Goal: Task Accomplishment & Management: Manage account settings

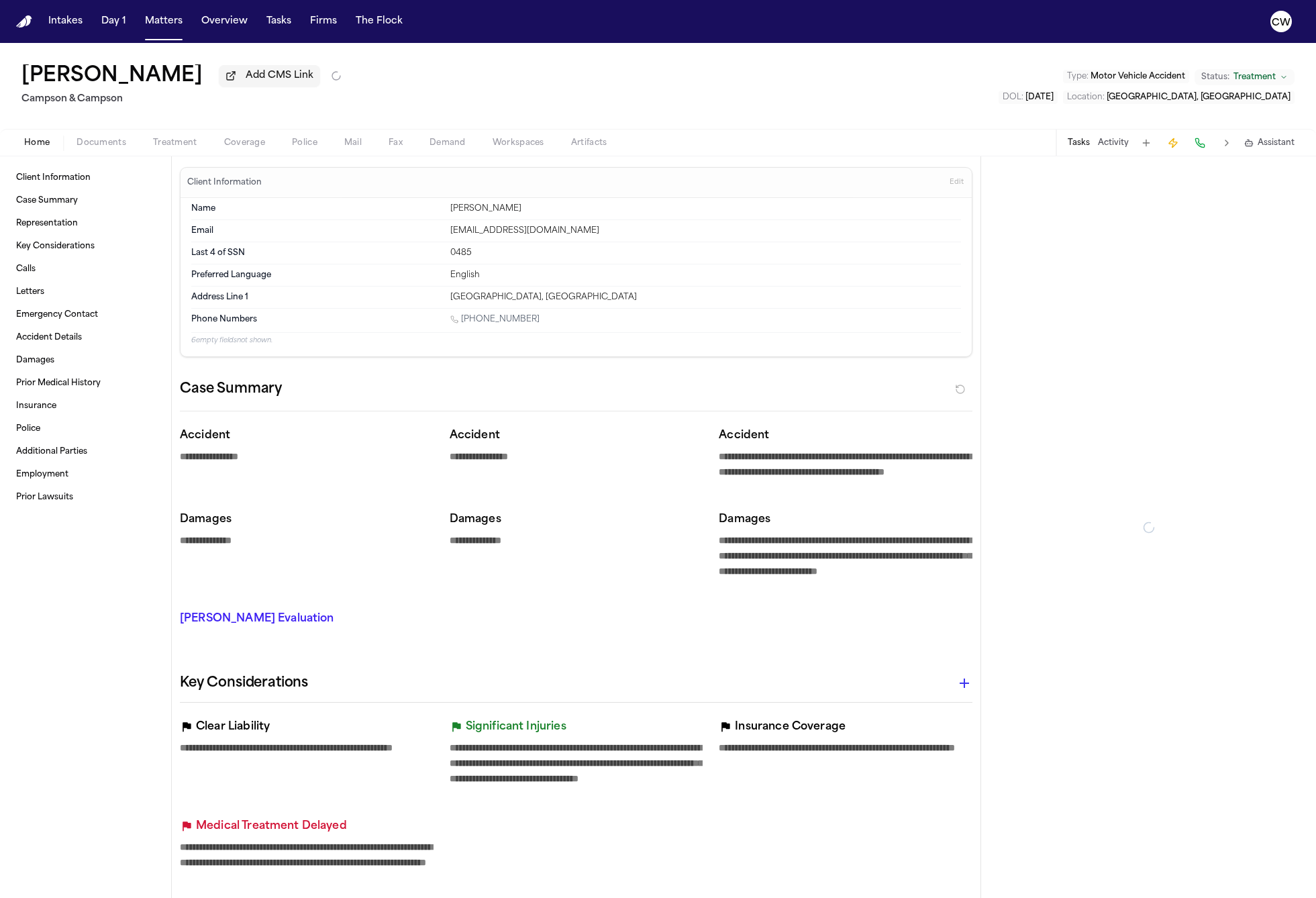
type textarea "*"
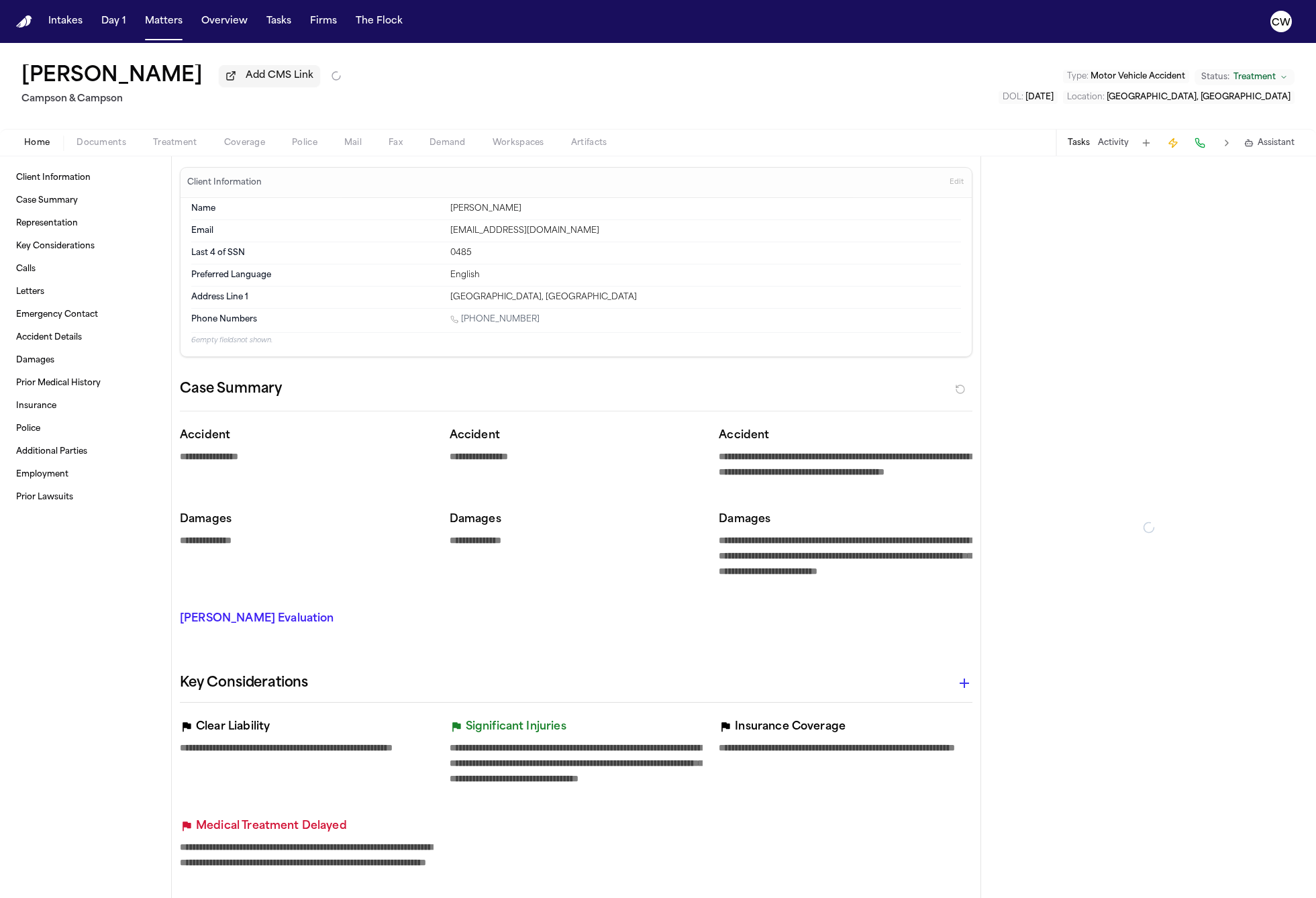
type textarea "*"
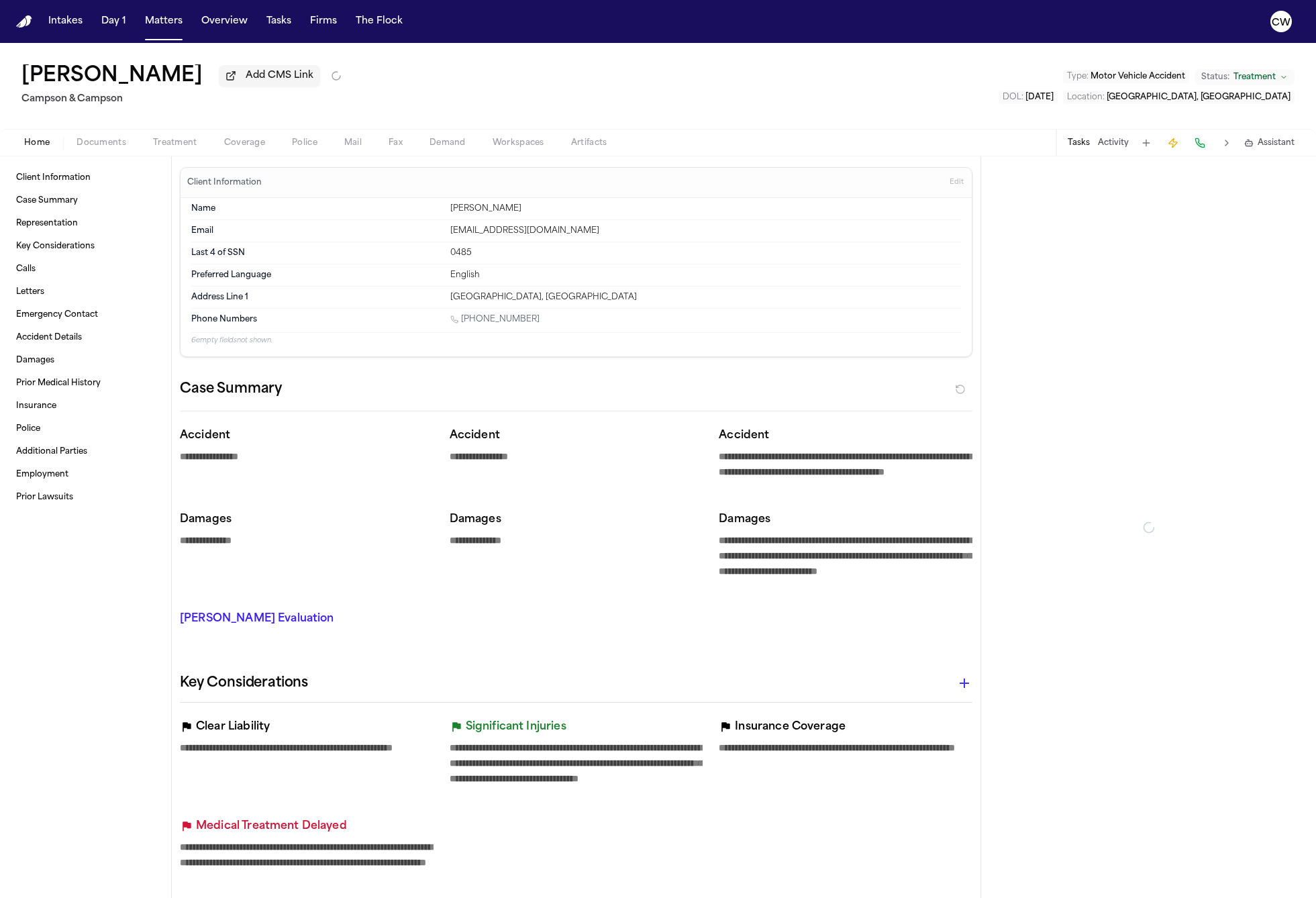
type textarea "*"
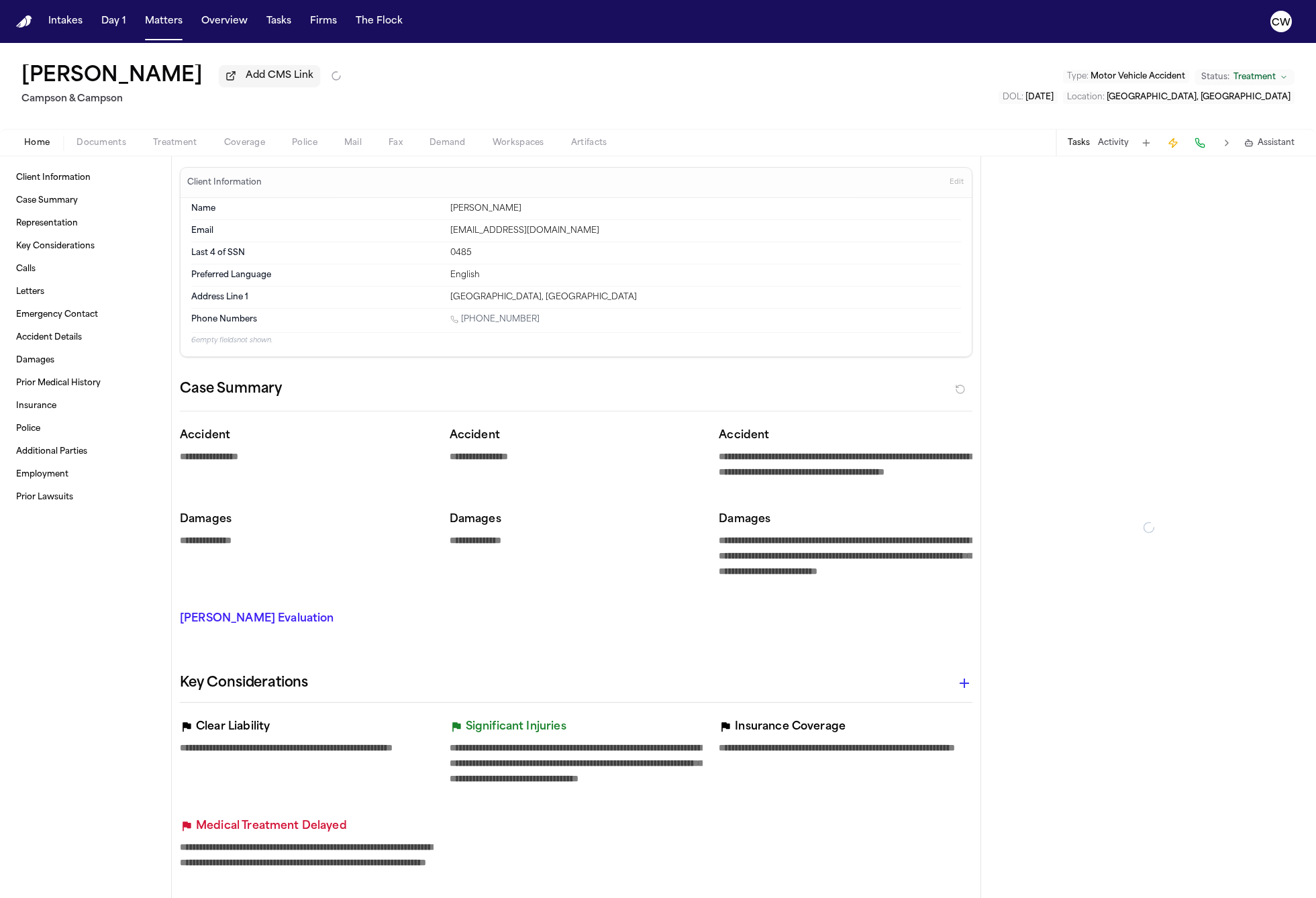
type textarea "*"
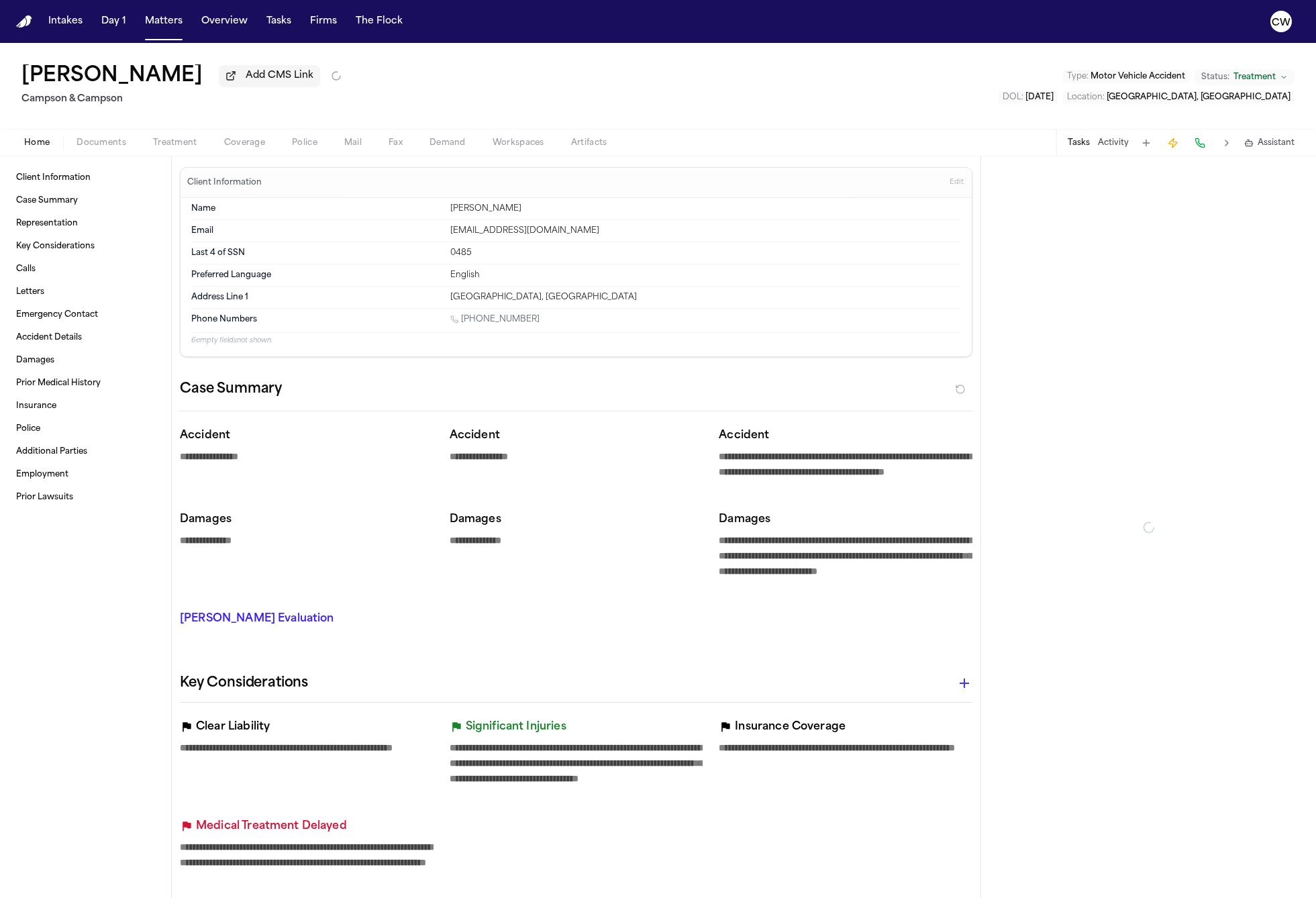
type textarea "*"
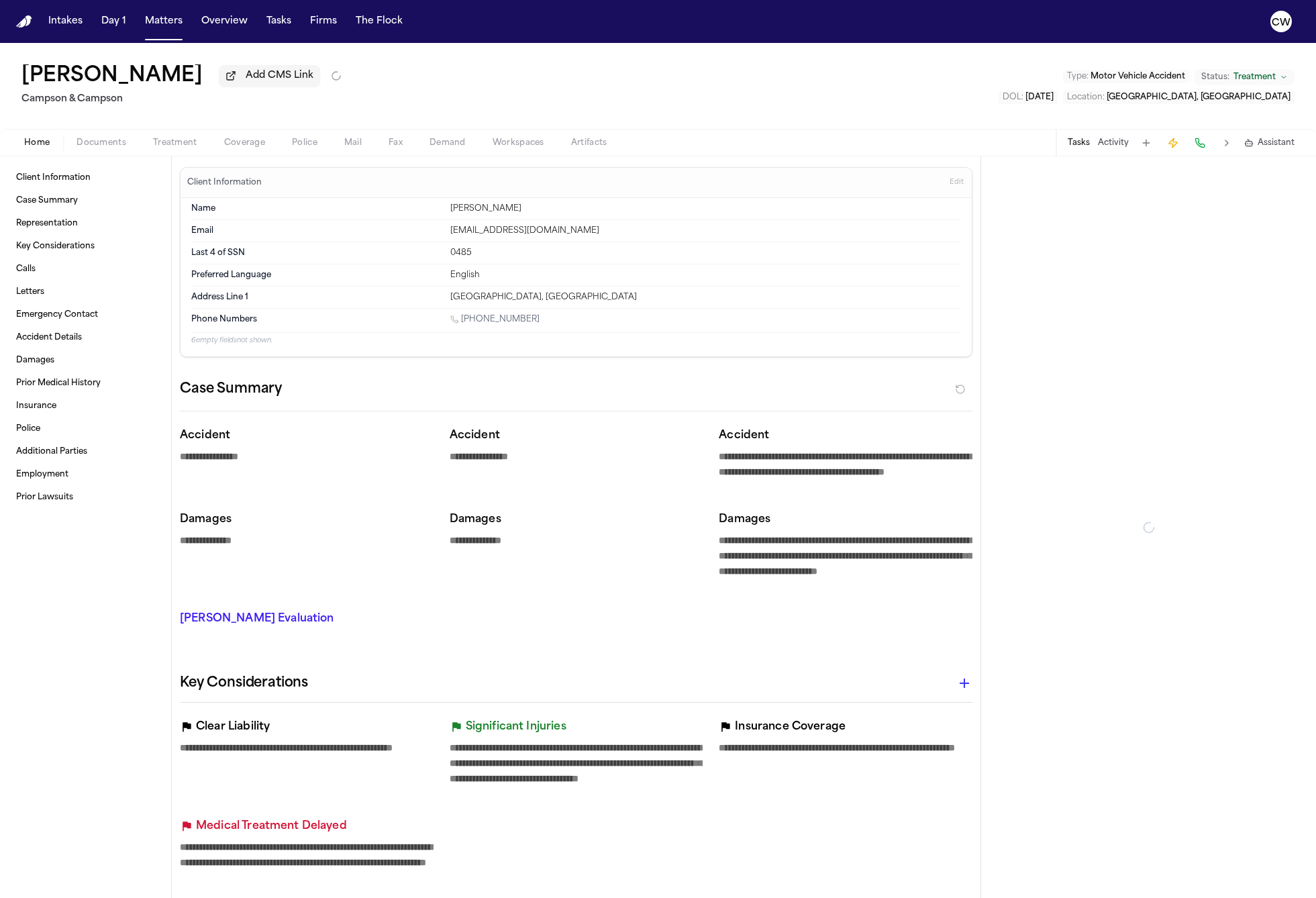
type textarea "*"
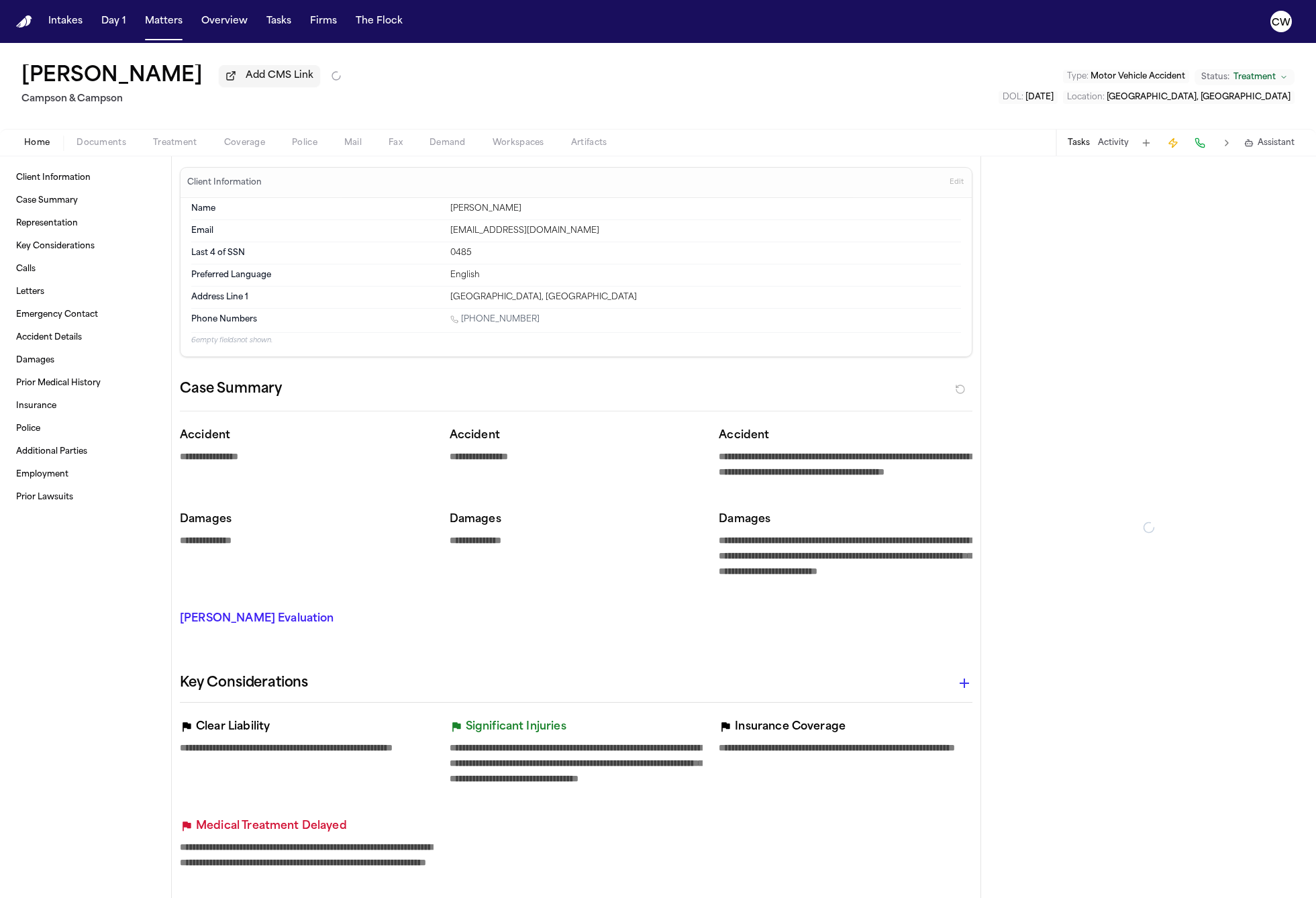
type textarea "*"
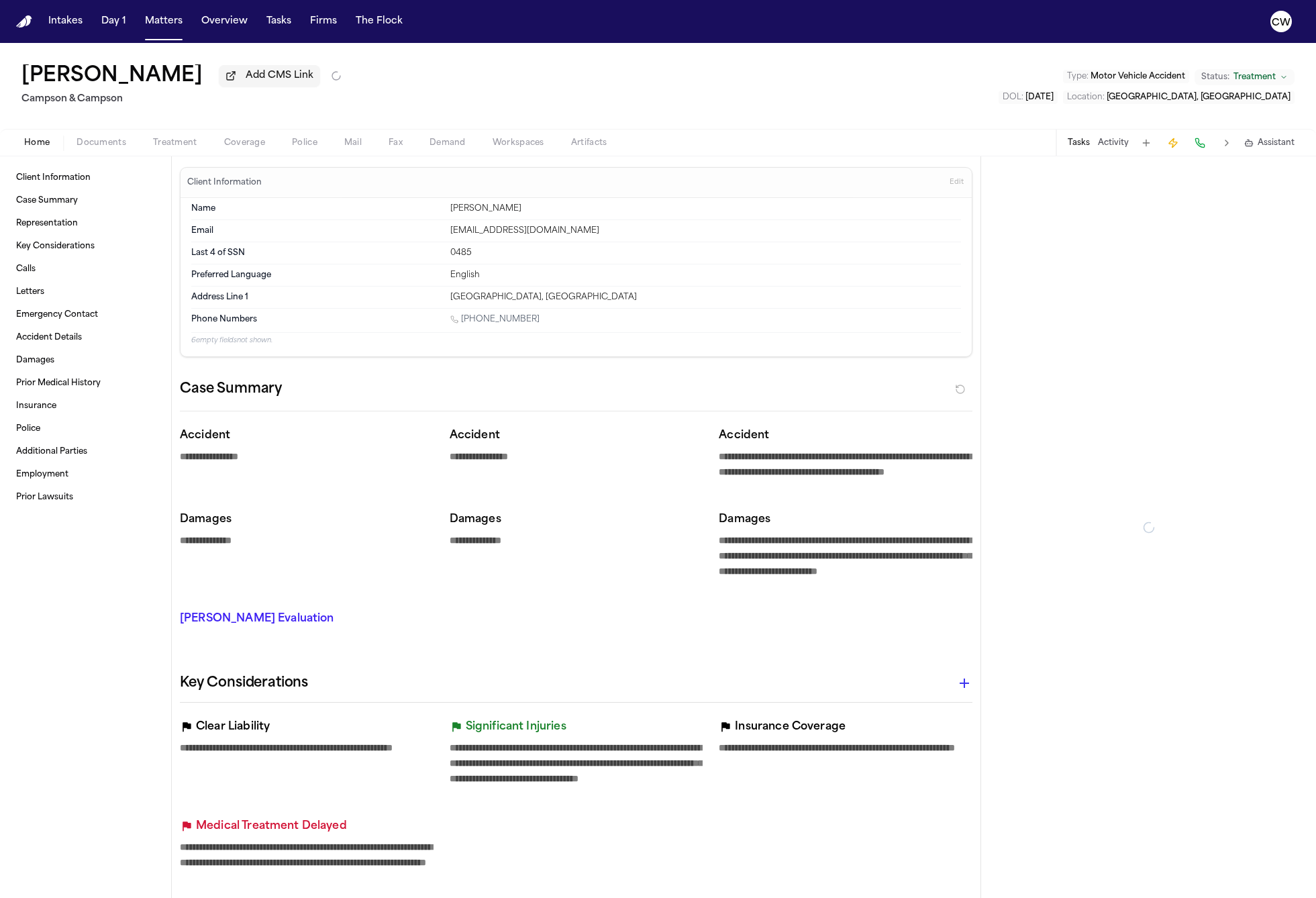
type textarea "*"
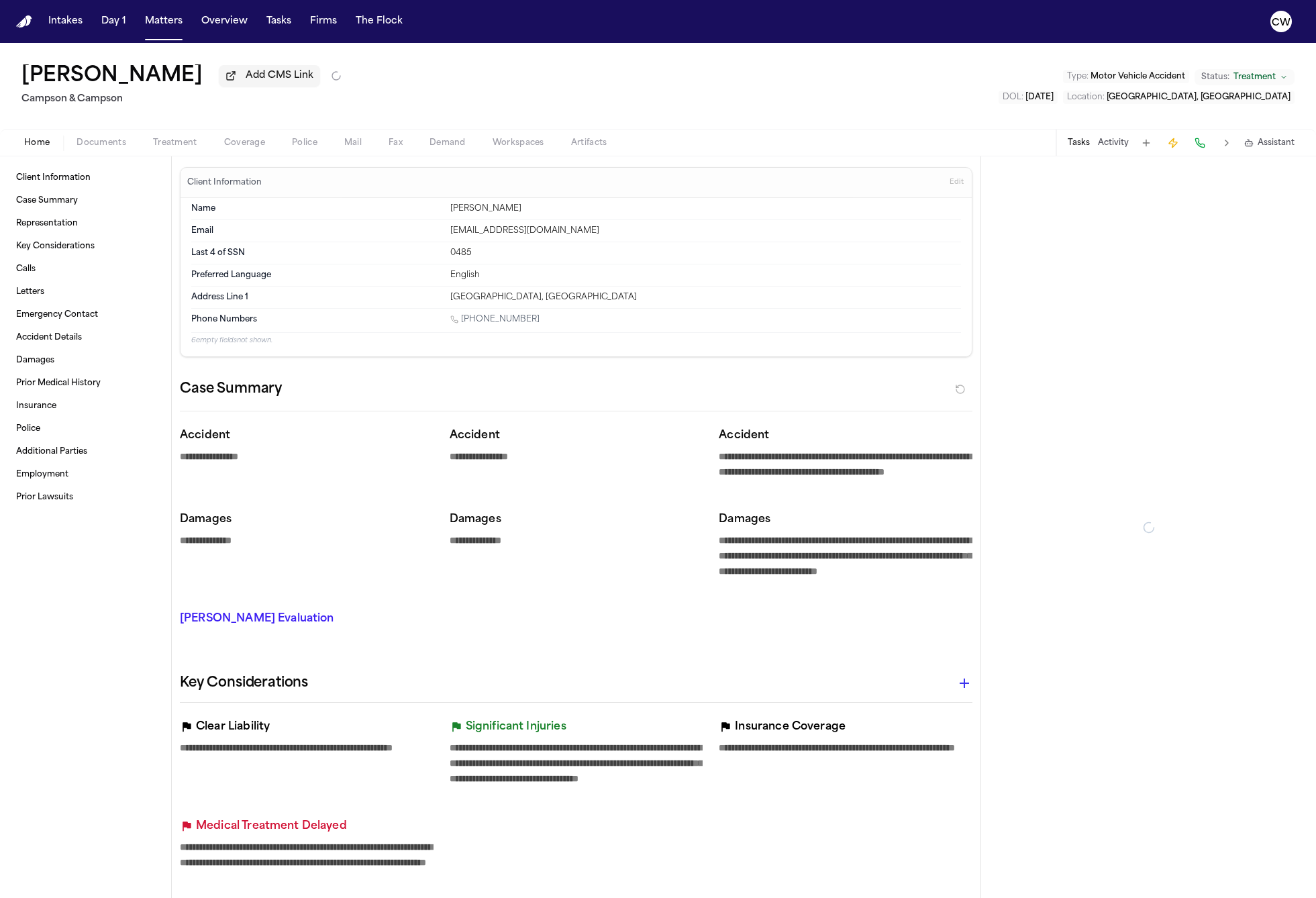
type textarea "*"
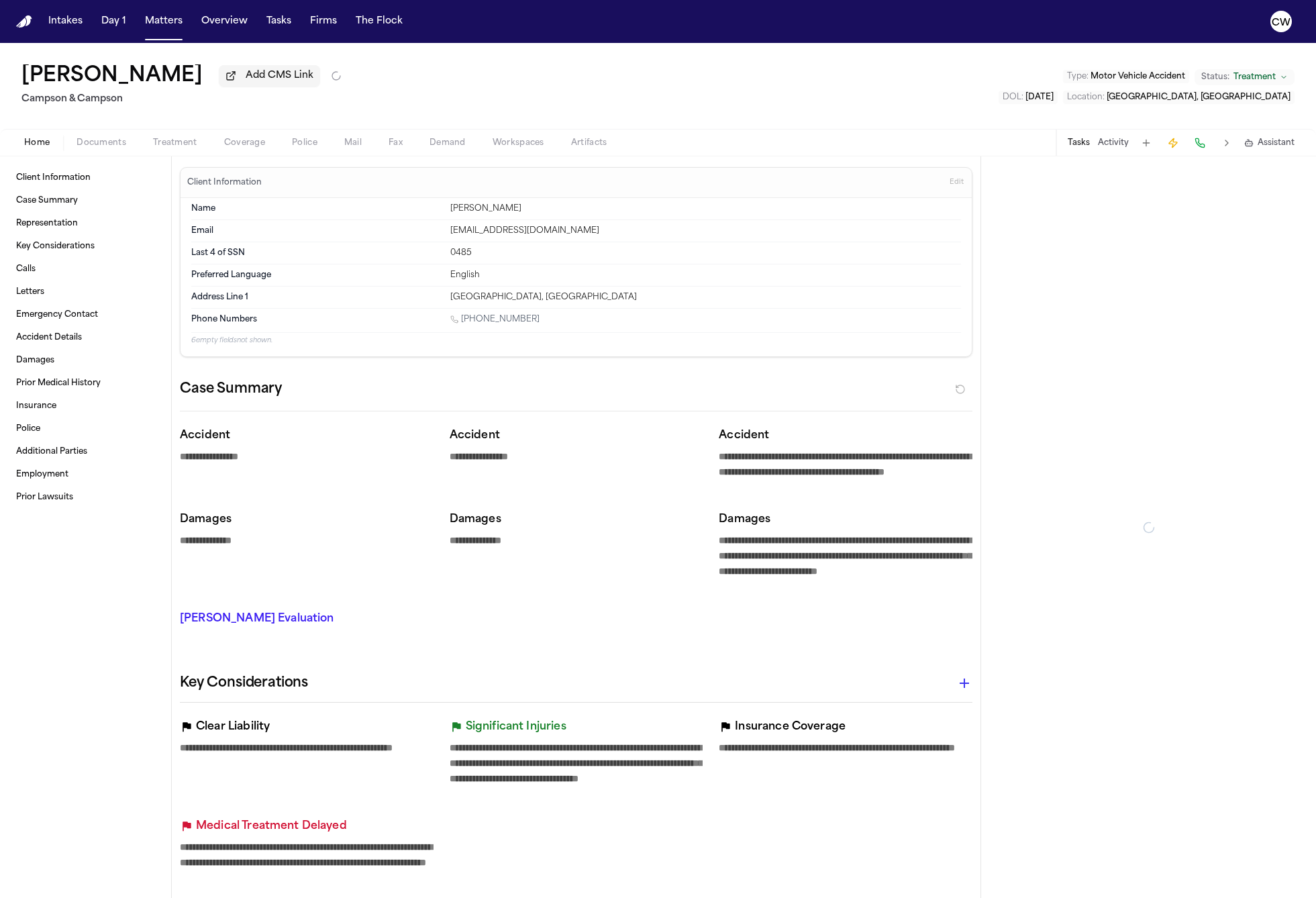
type textarea "*"
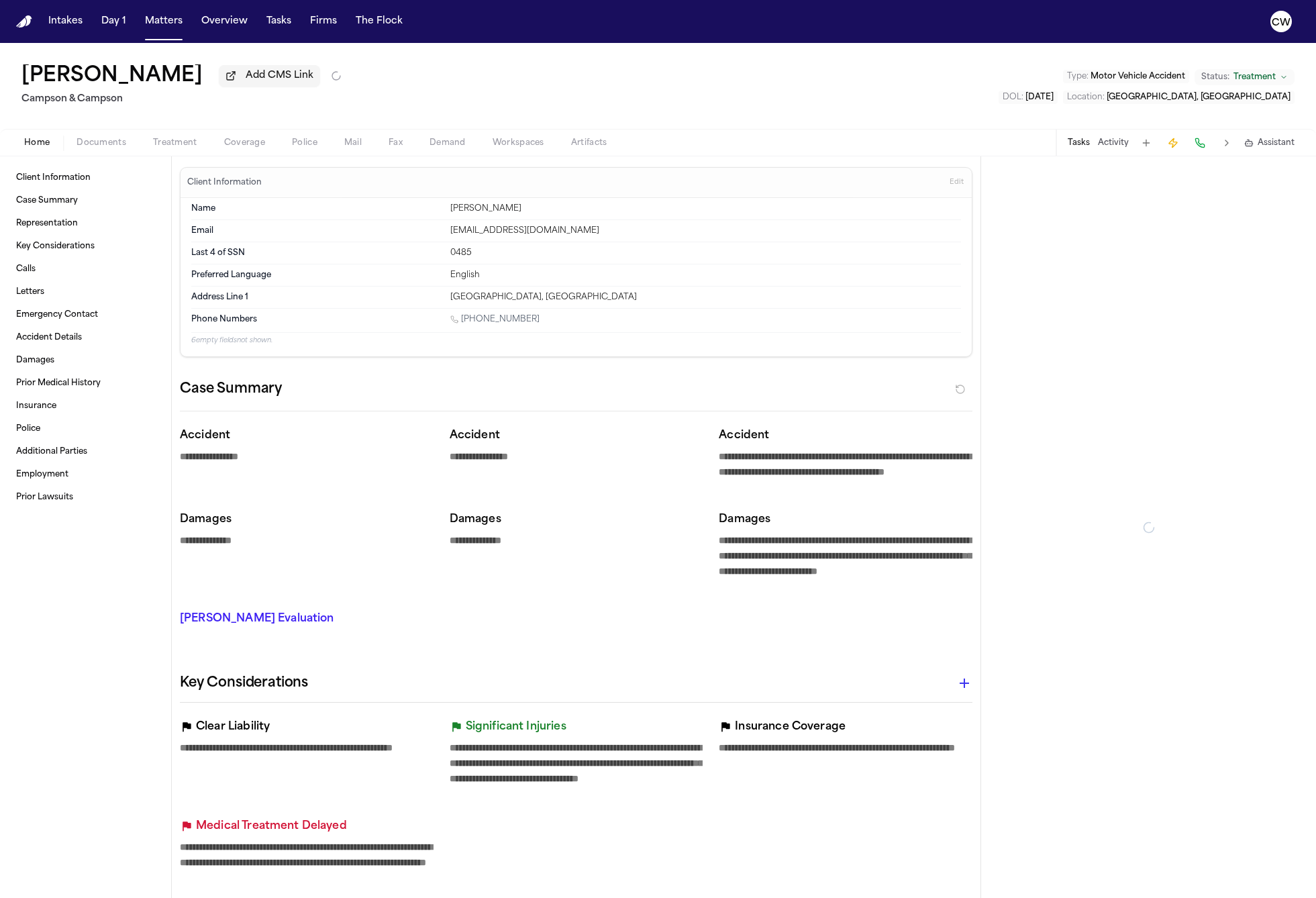
type textarea "*"
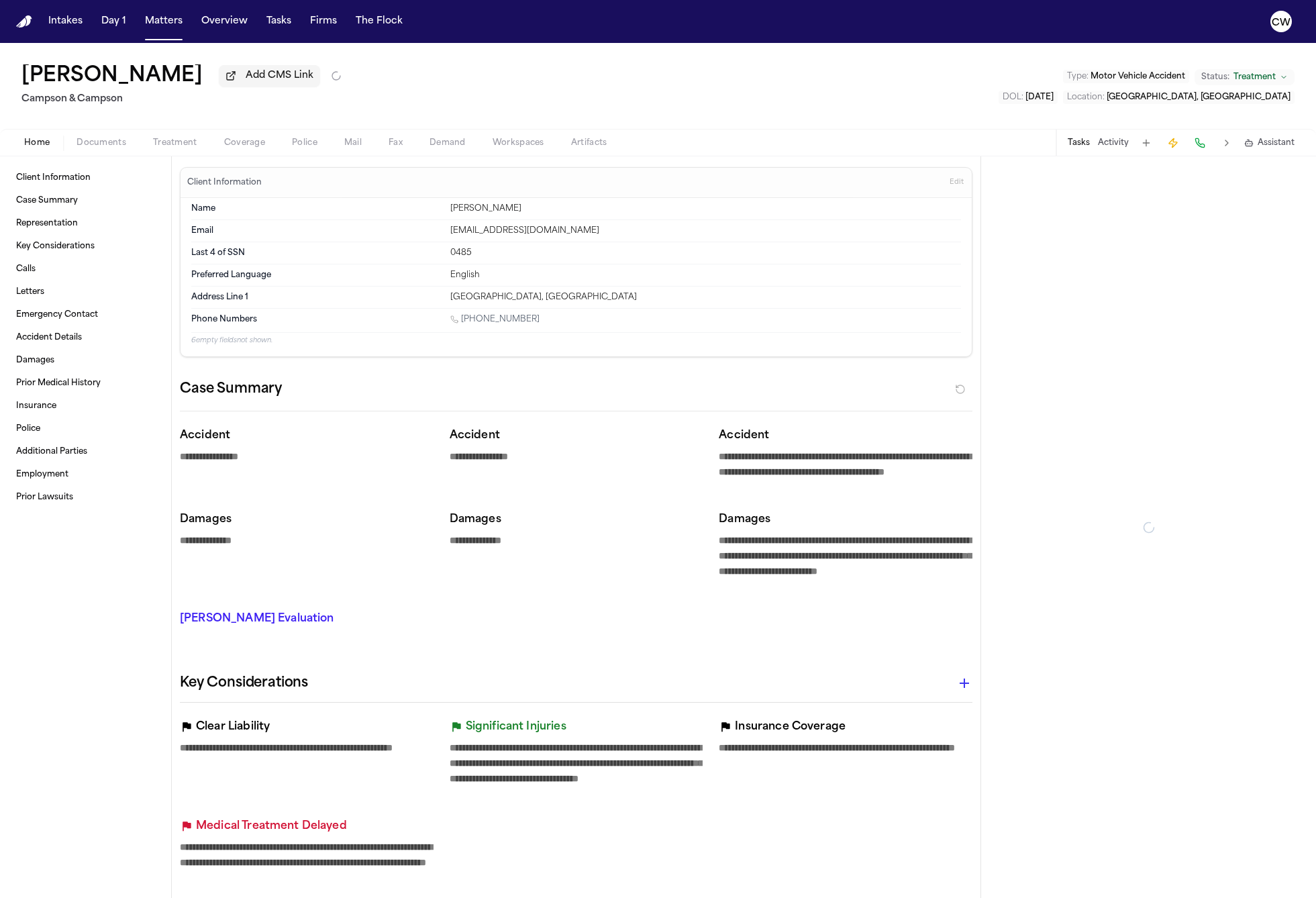
type textarea "*"
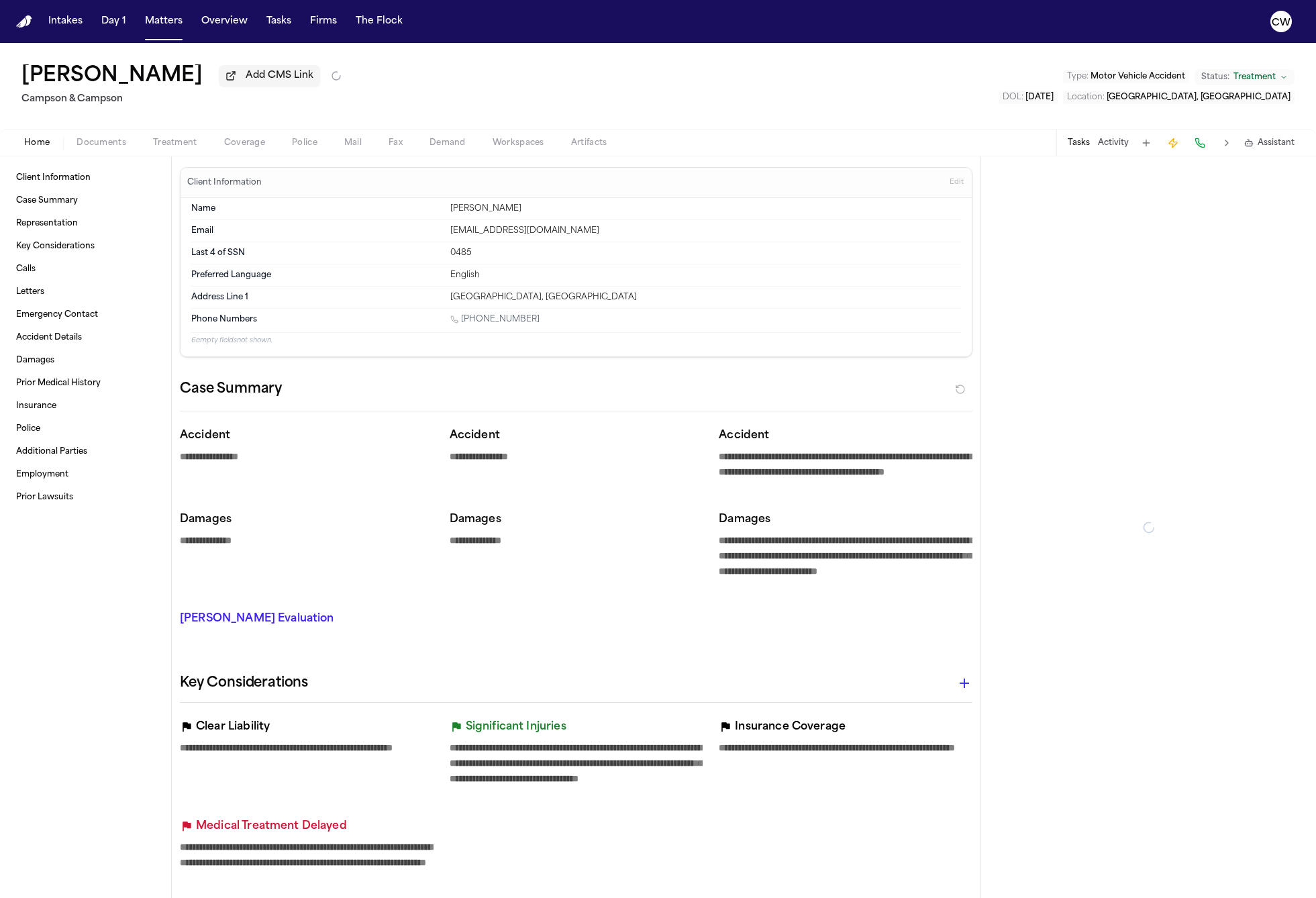
type textarea "*"
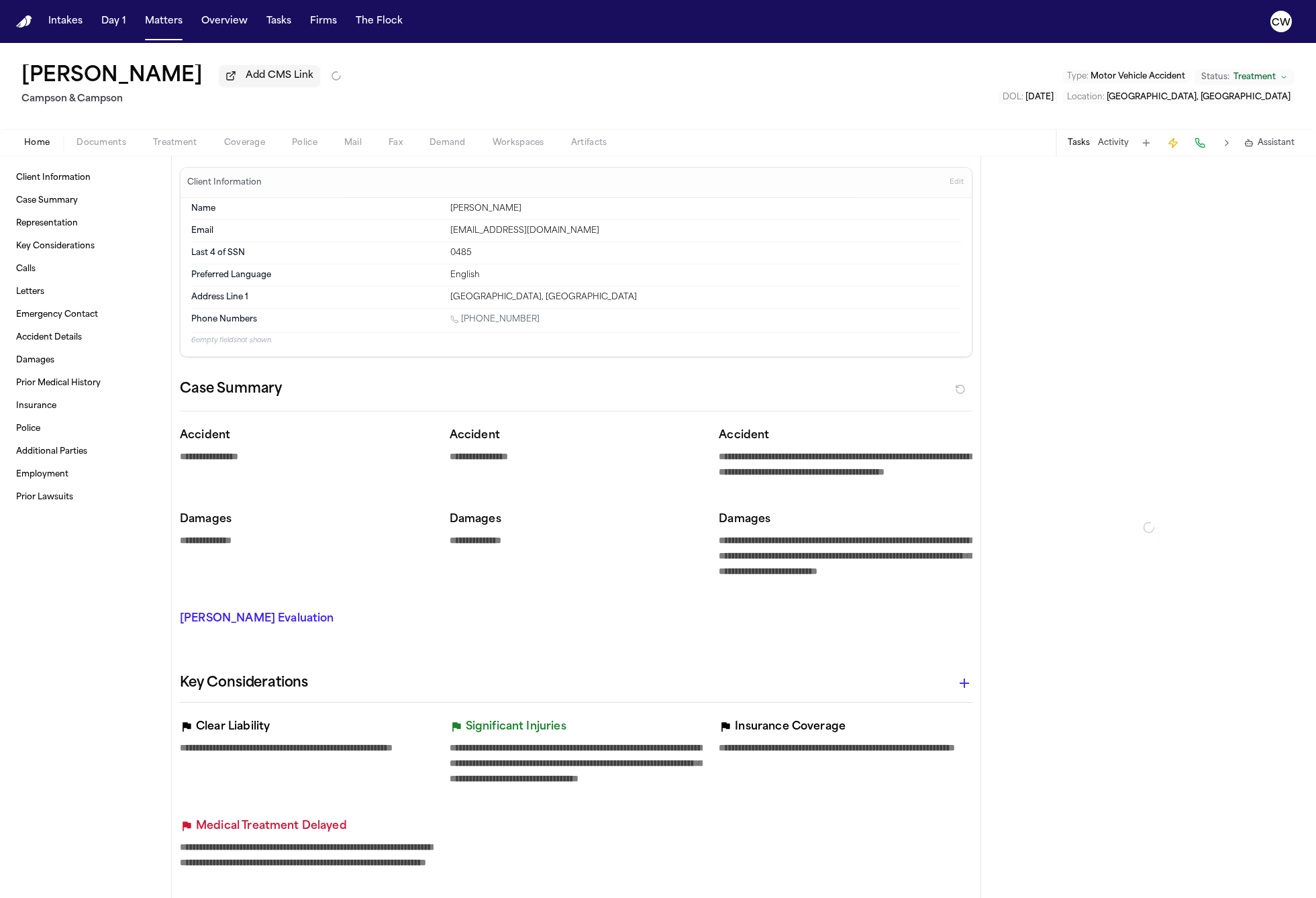
type textarea "*"
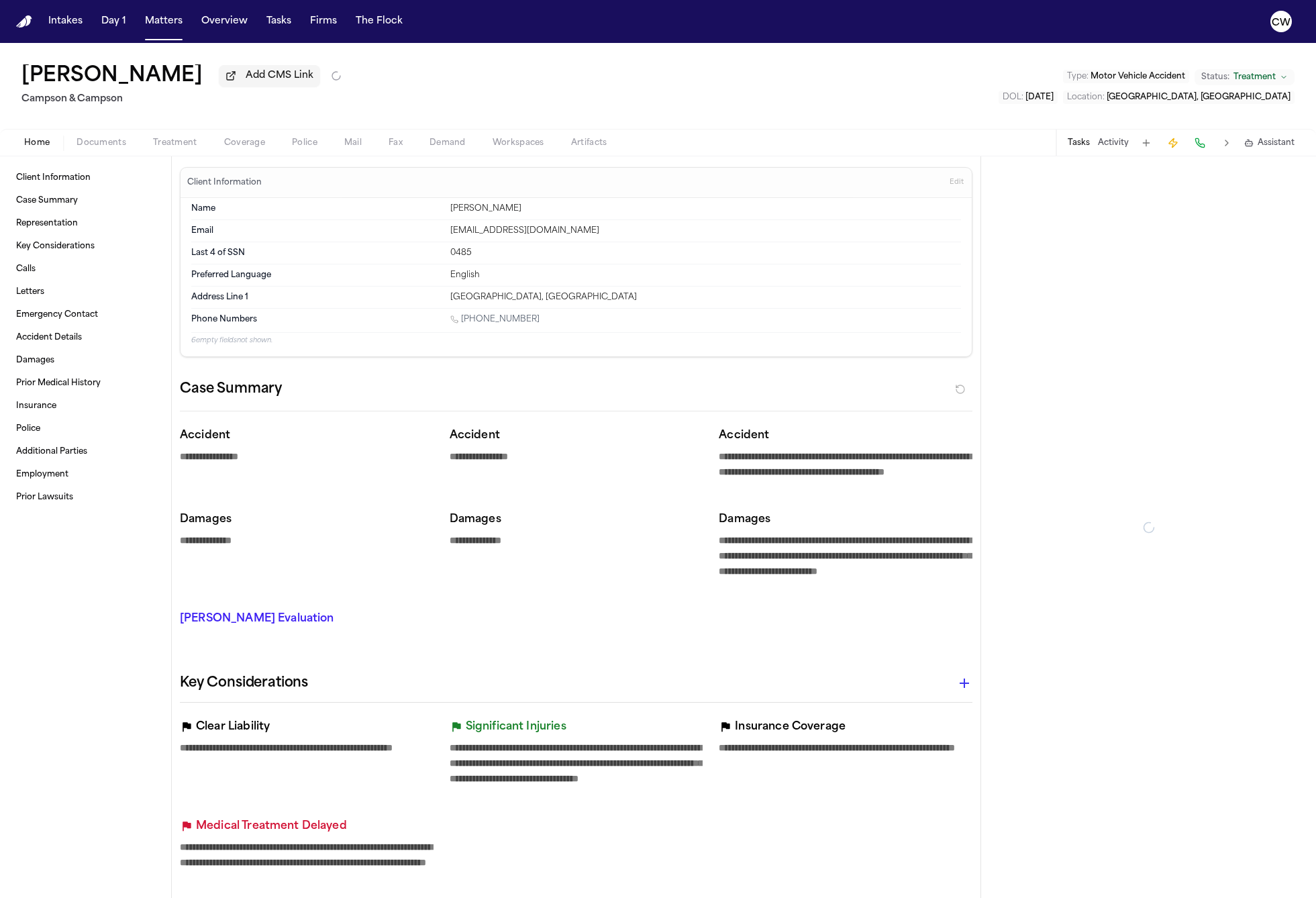
type textarea "*"
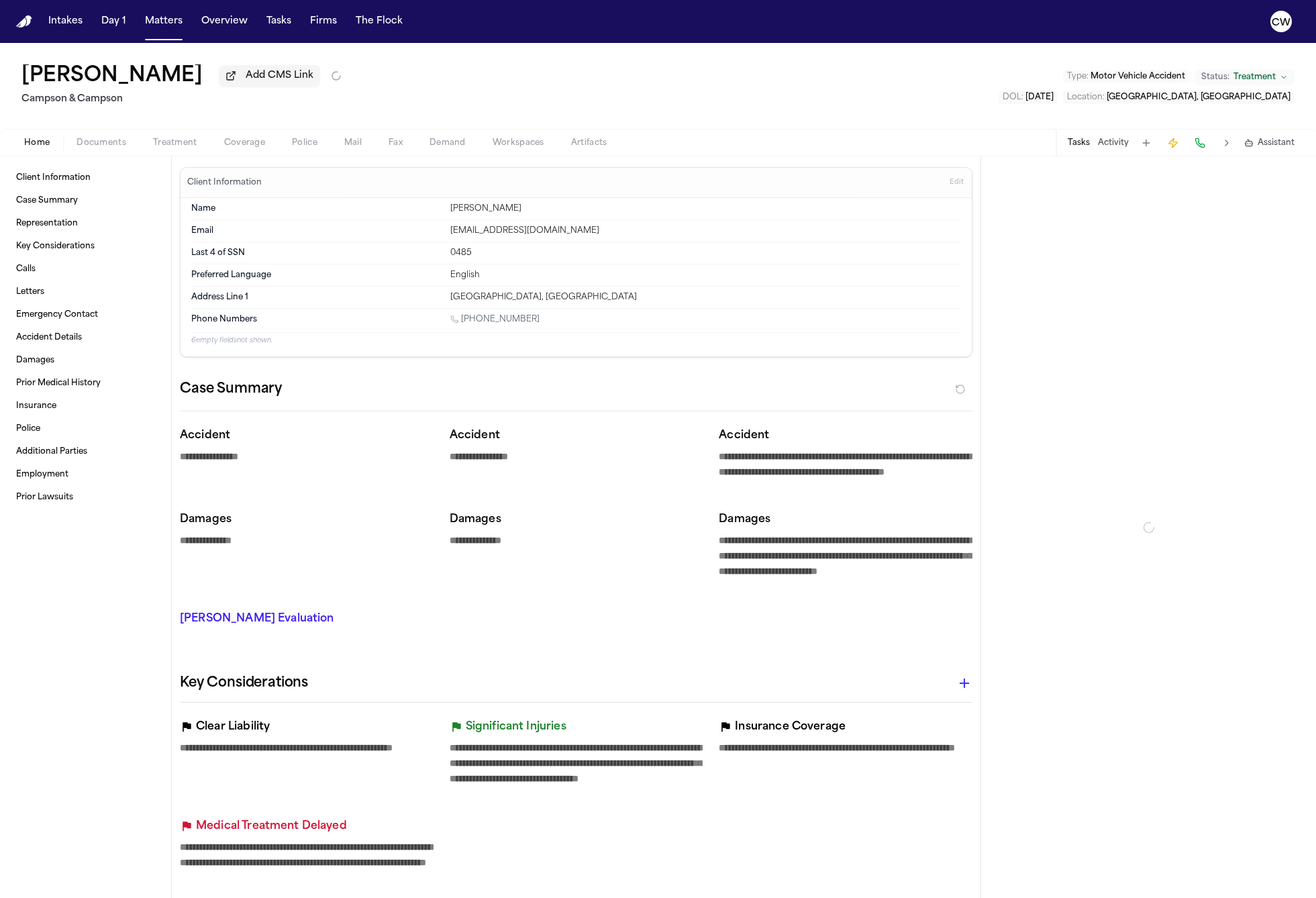
type textarea "*"
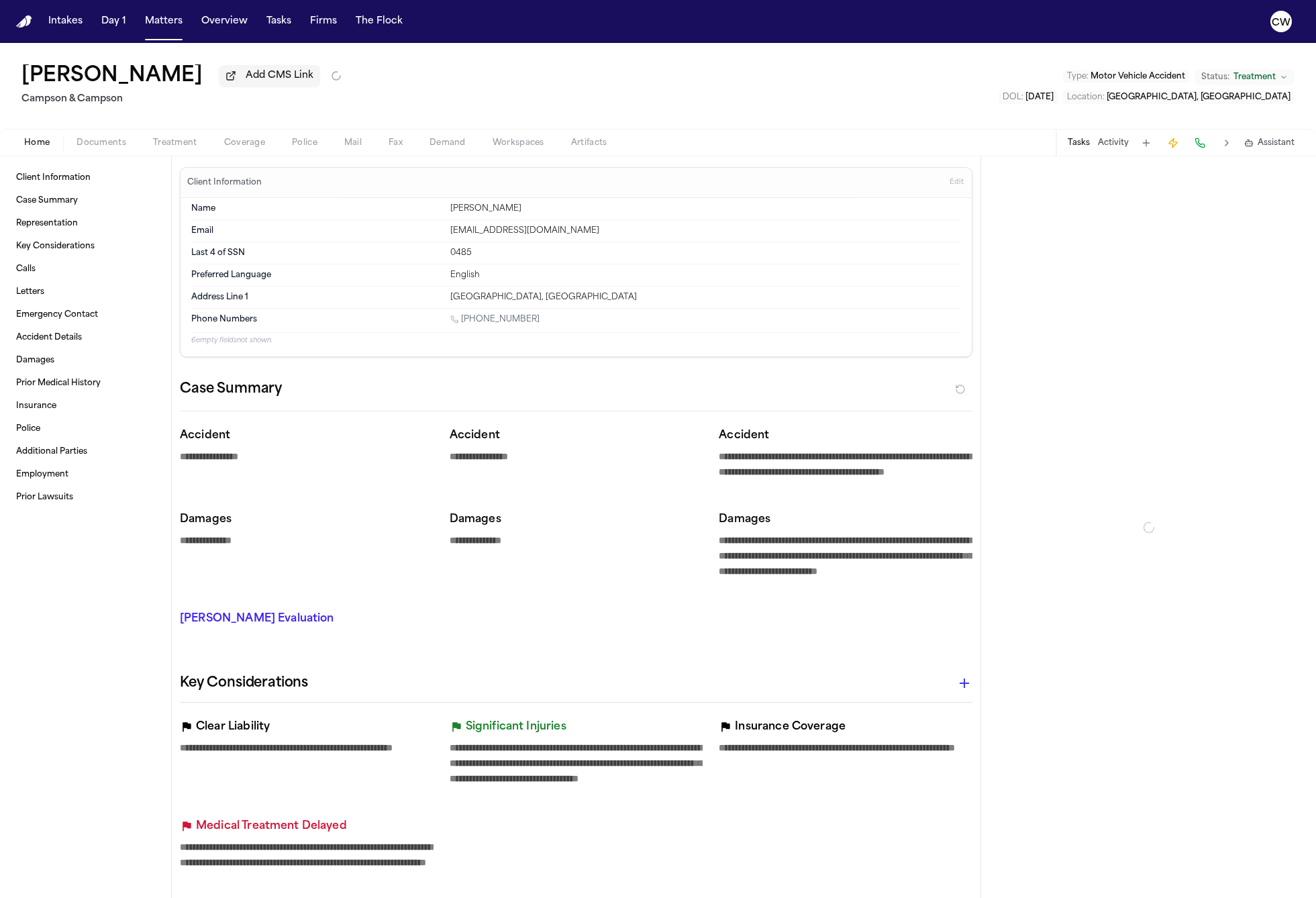
type textarea "*"
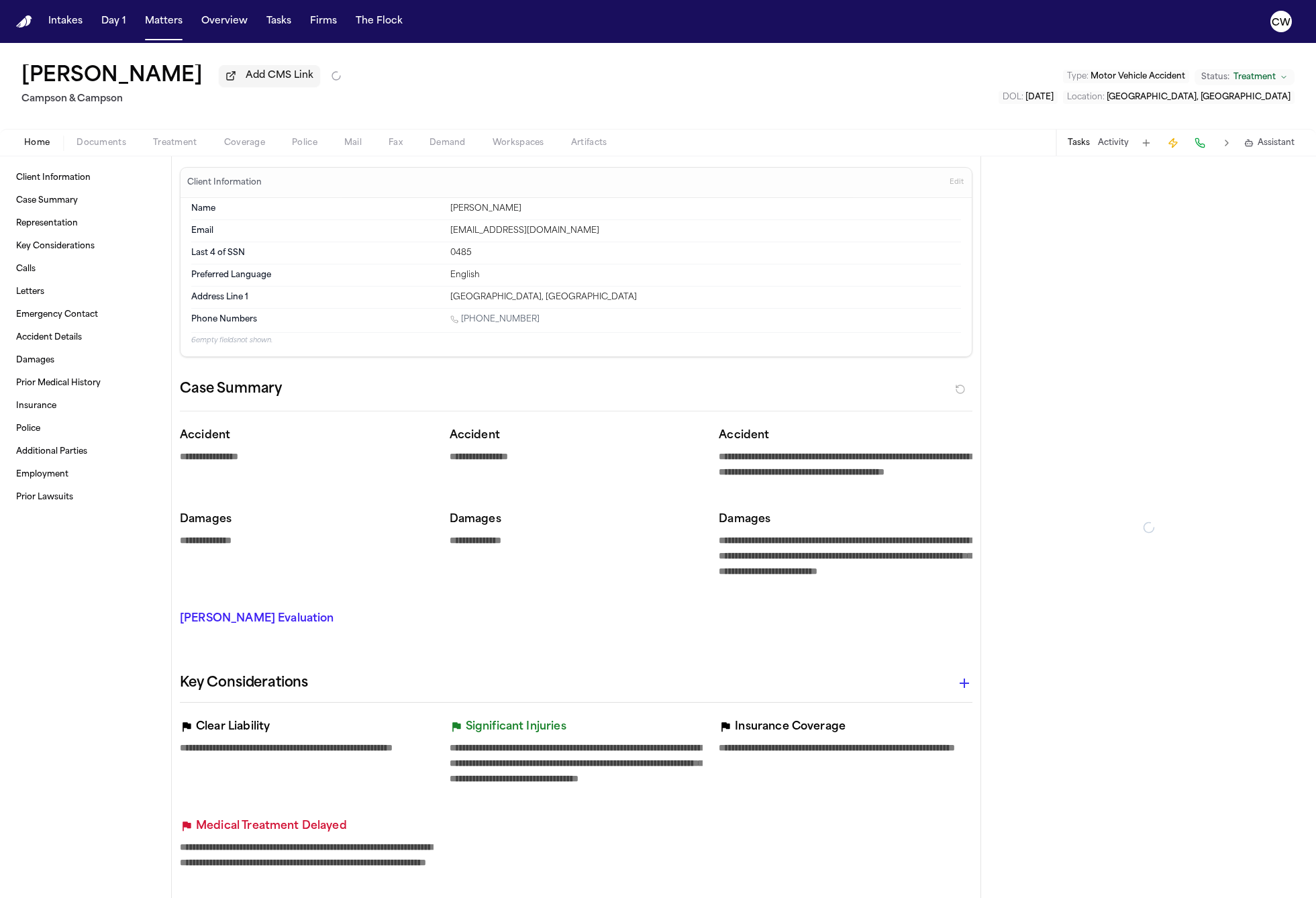
type textarea "*"
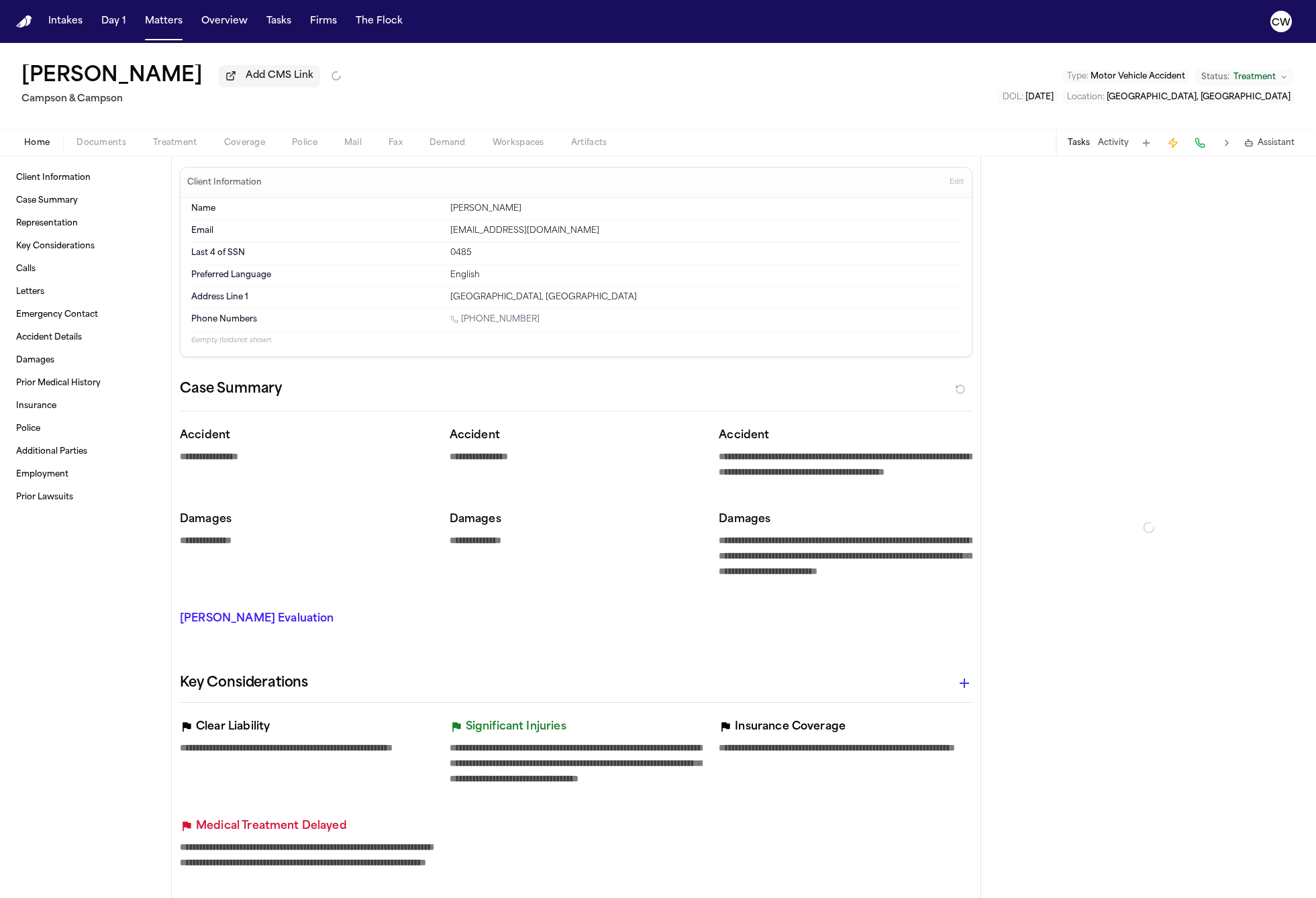
type textarea "*"
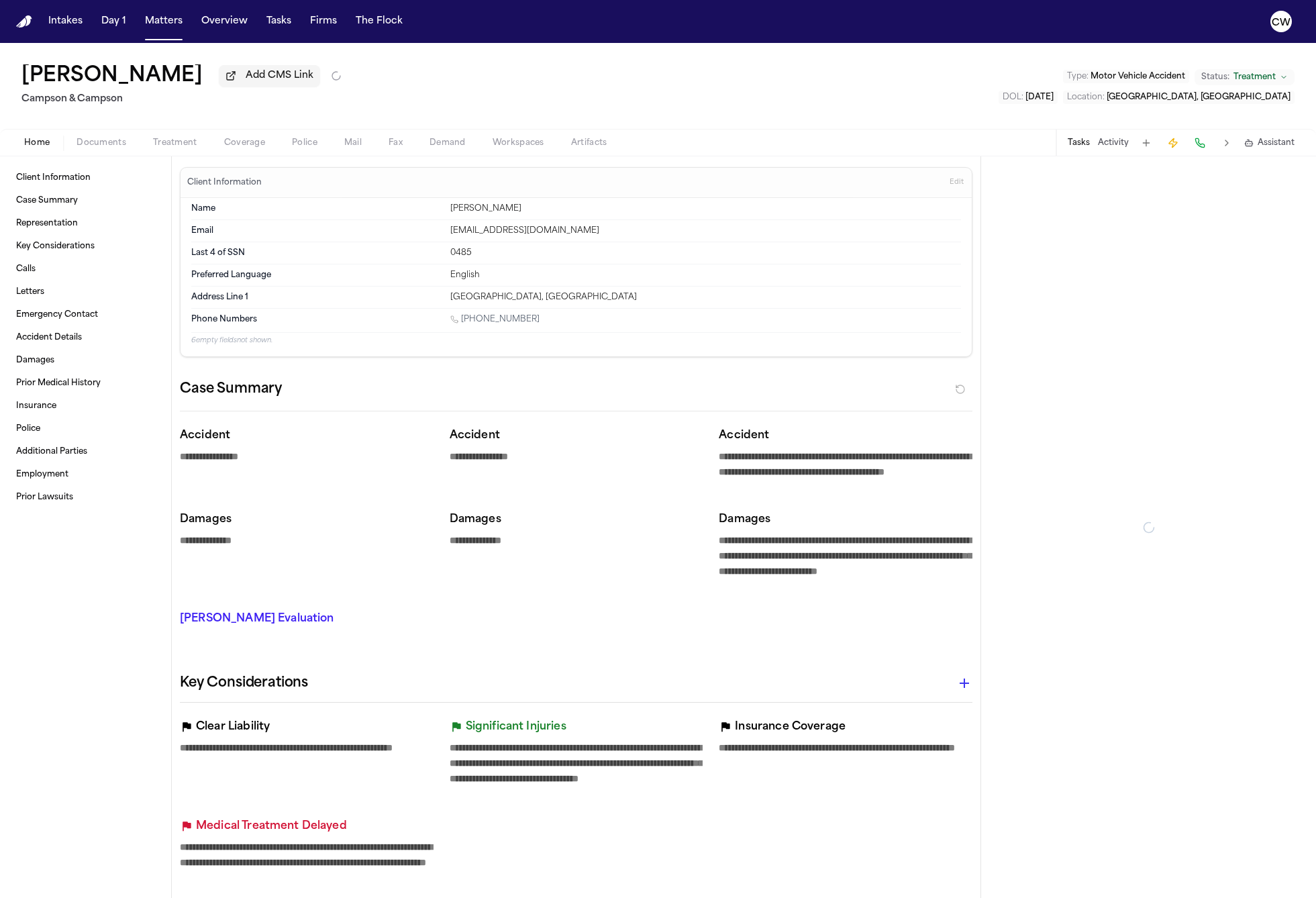
type textarea "*"
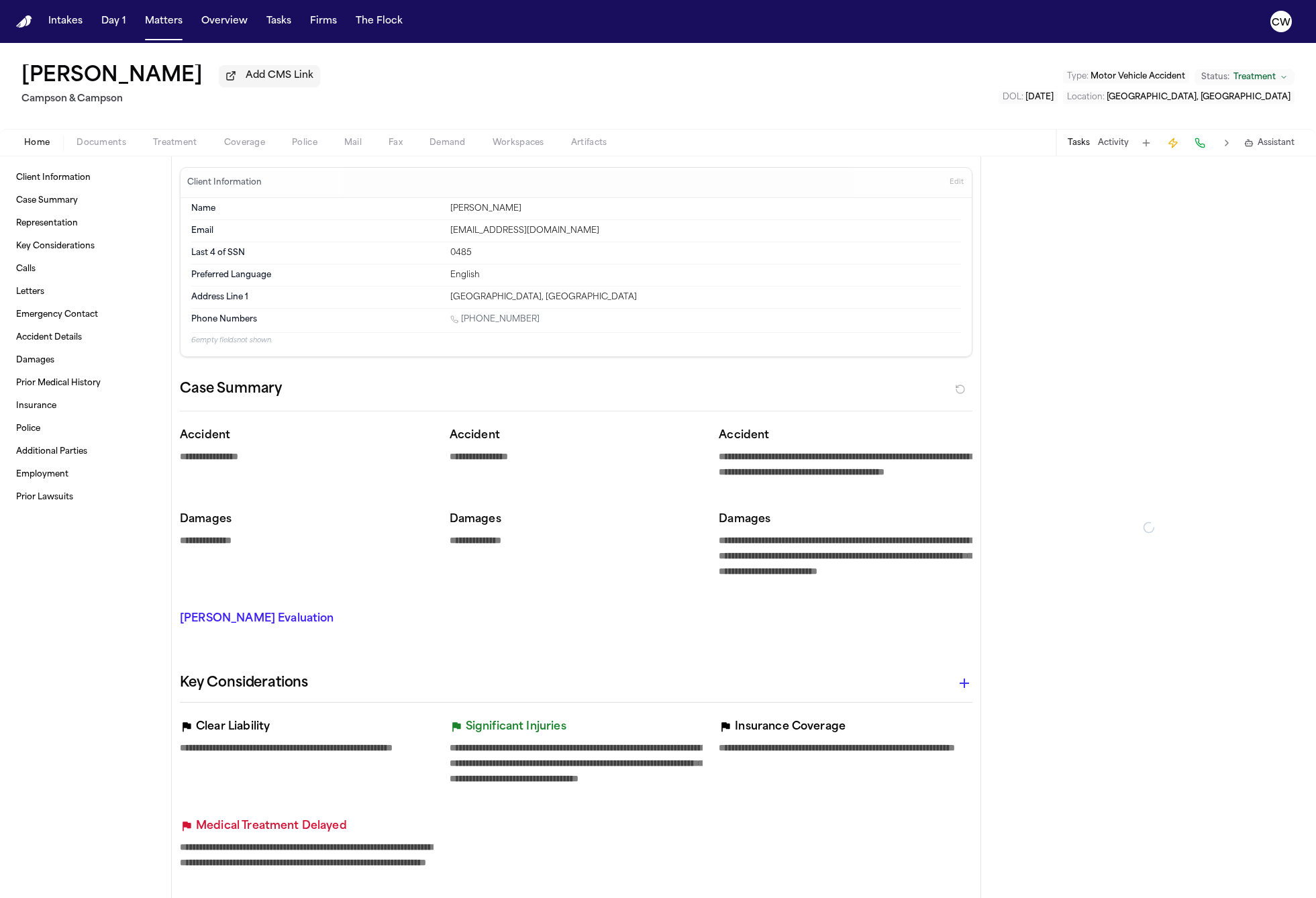
type textarea "*"
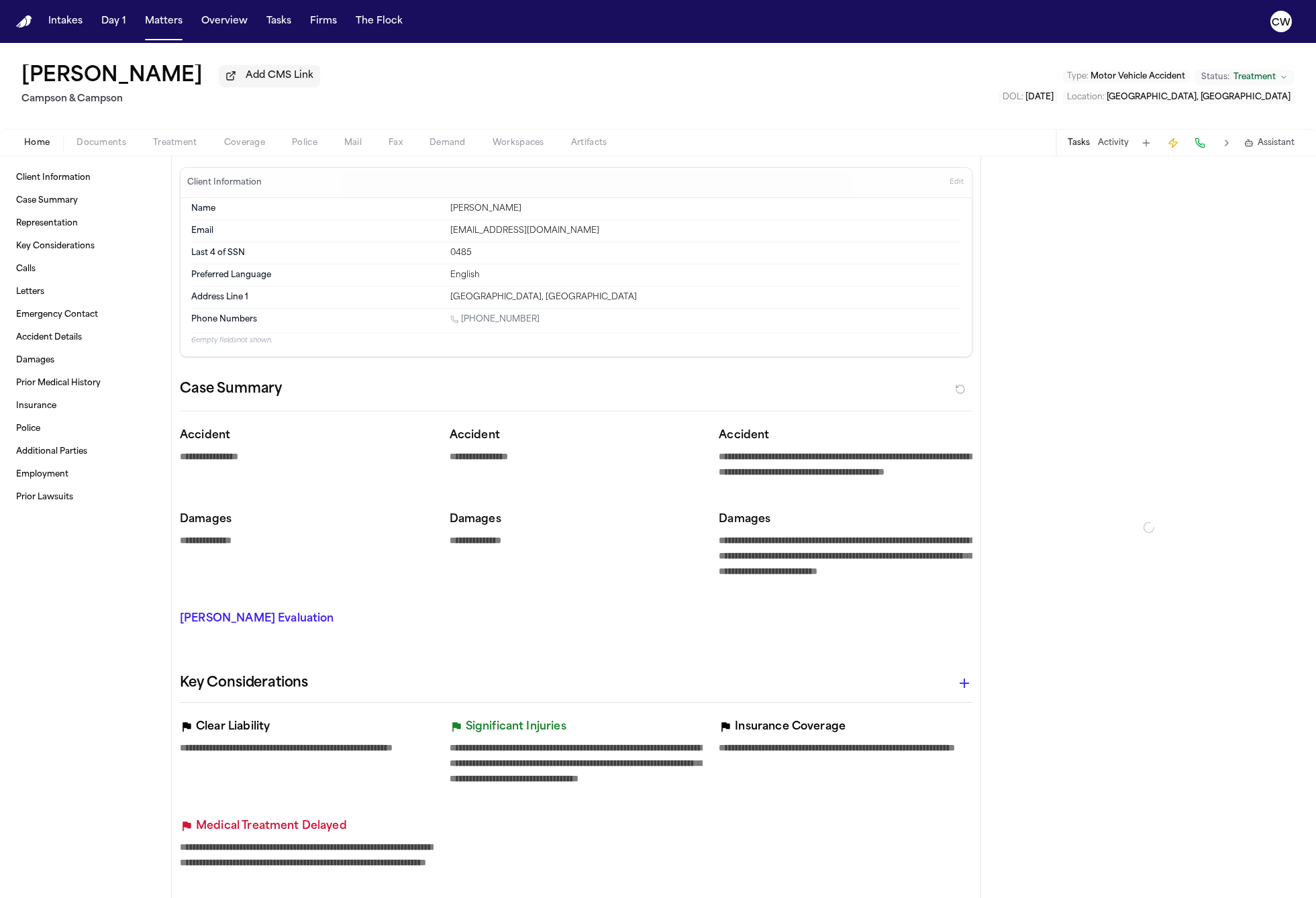
type textarea "*"
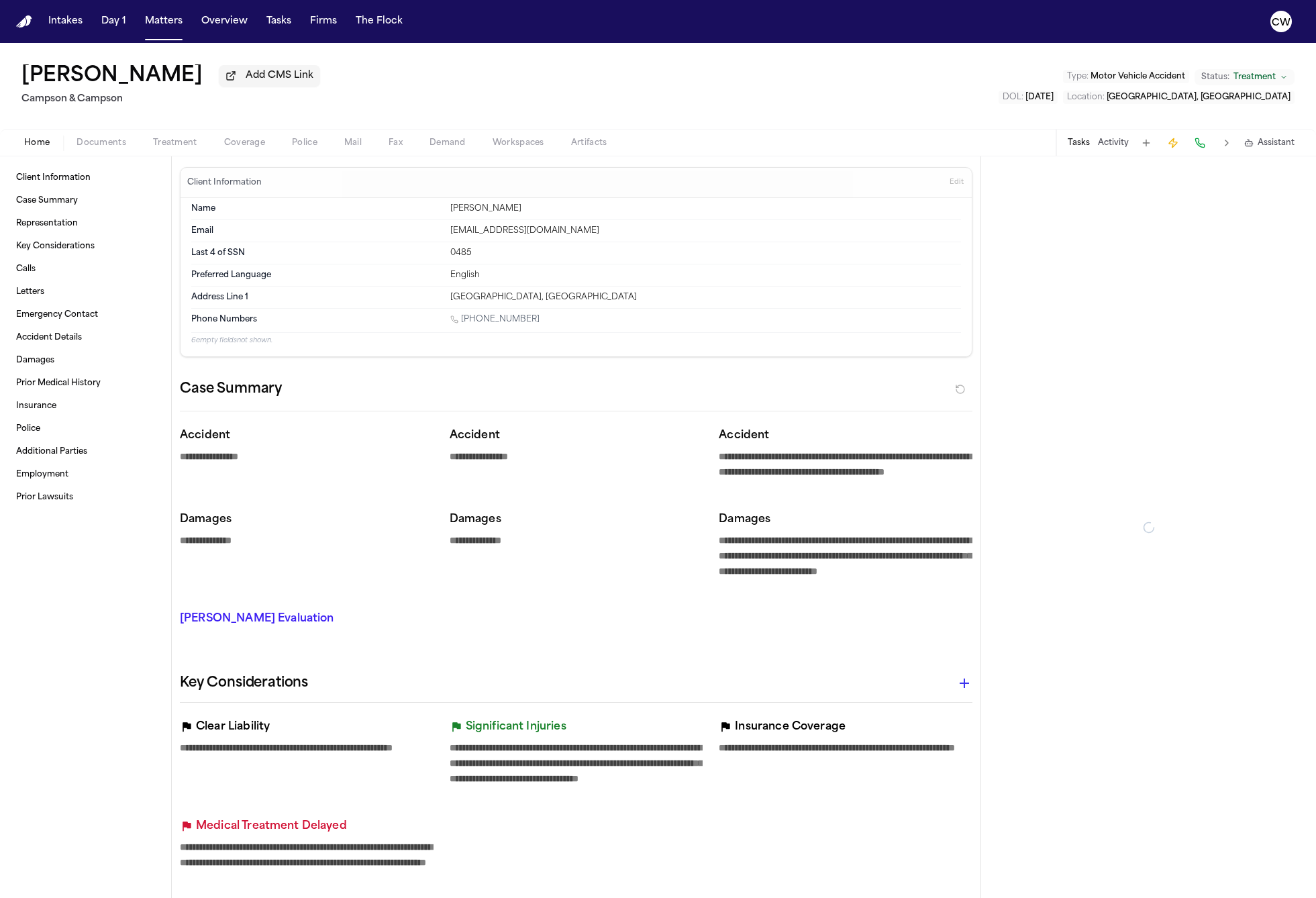
type textarea "*"
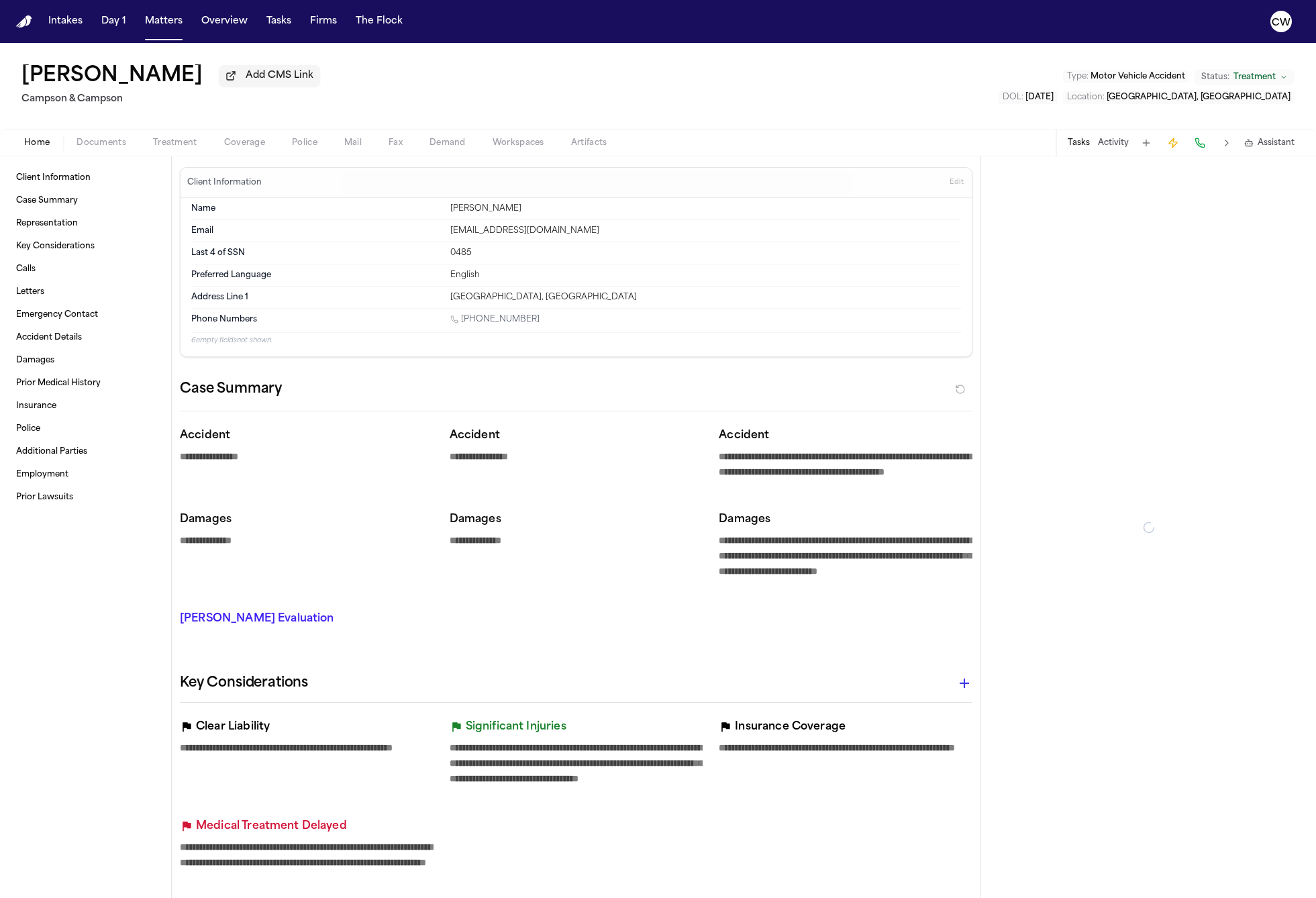
type textarea "*"
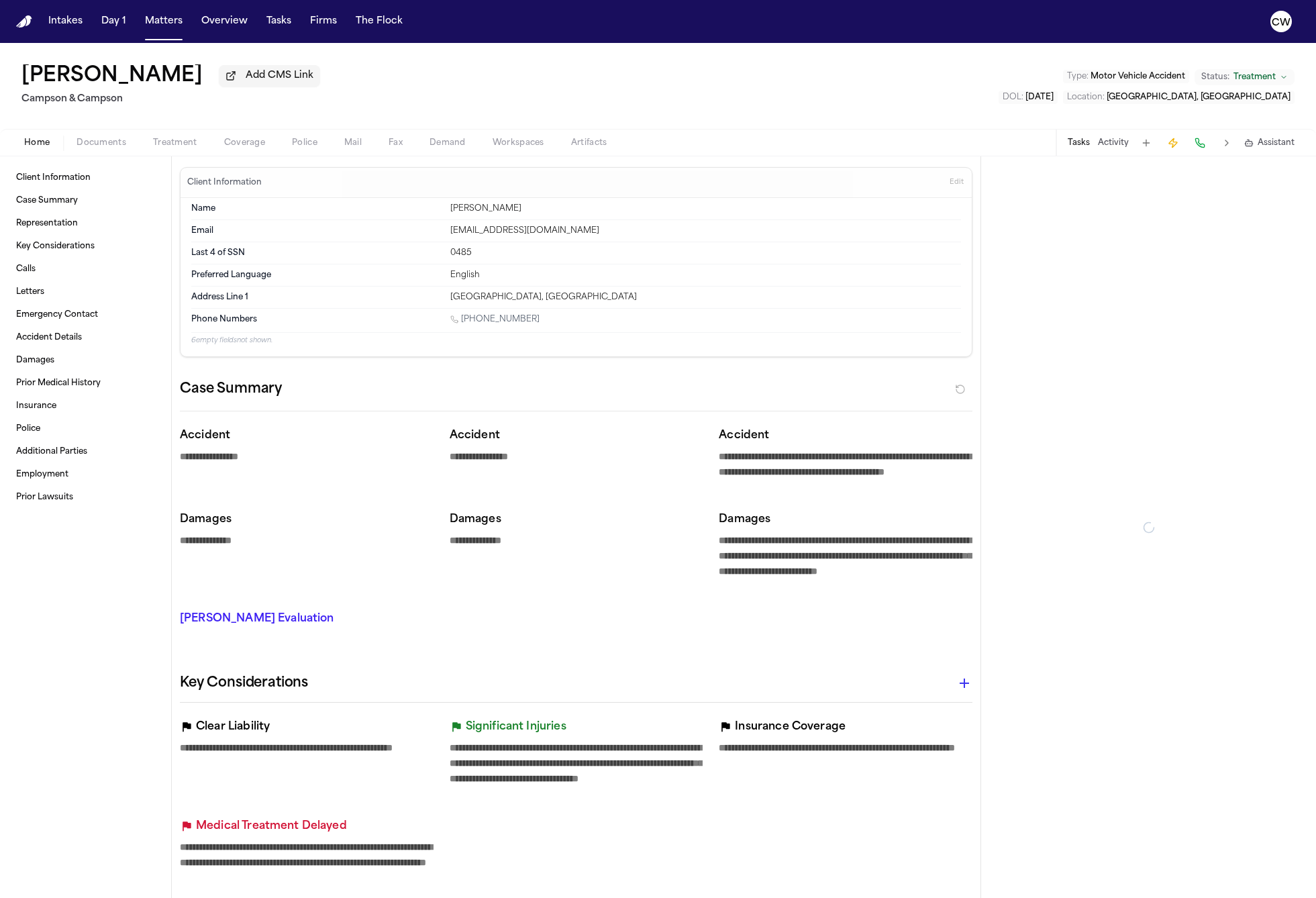
type textarea "*"
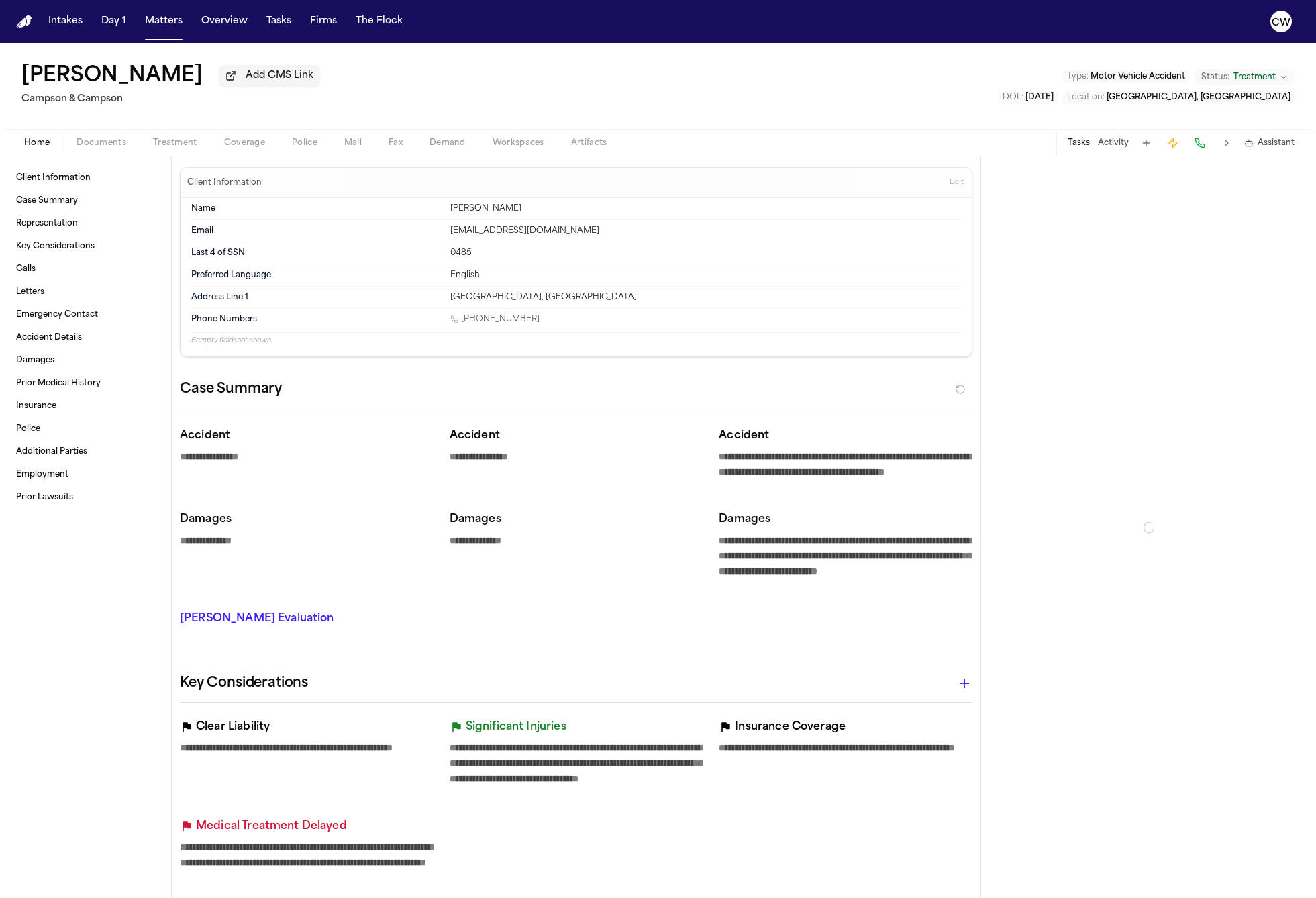
type textarea "*"
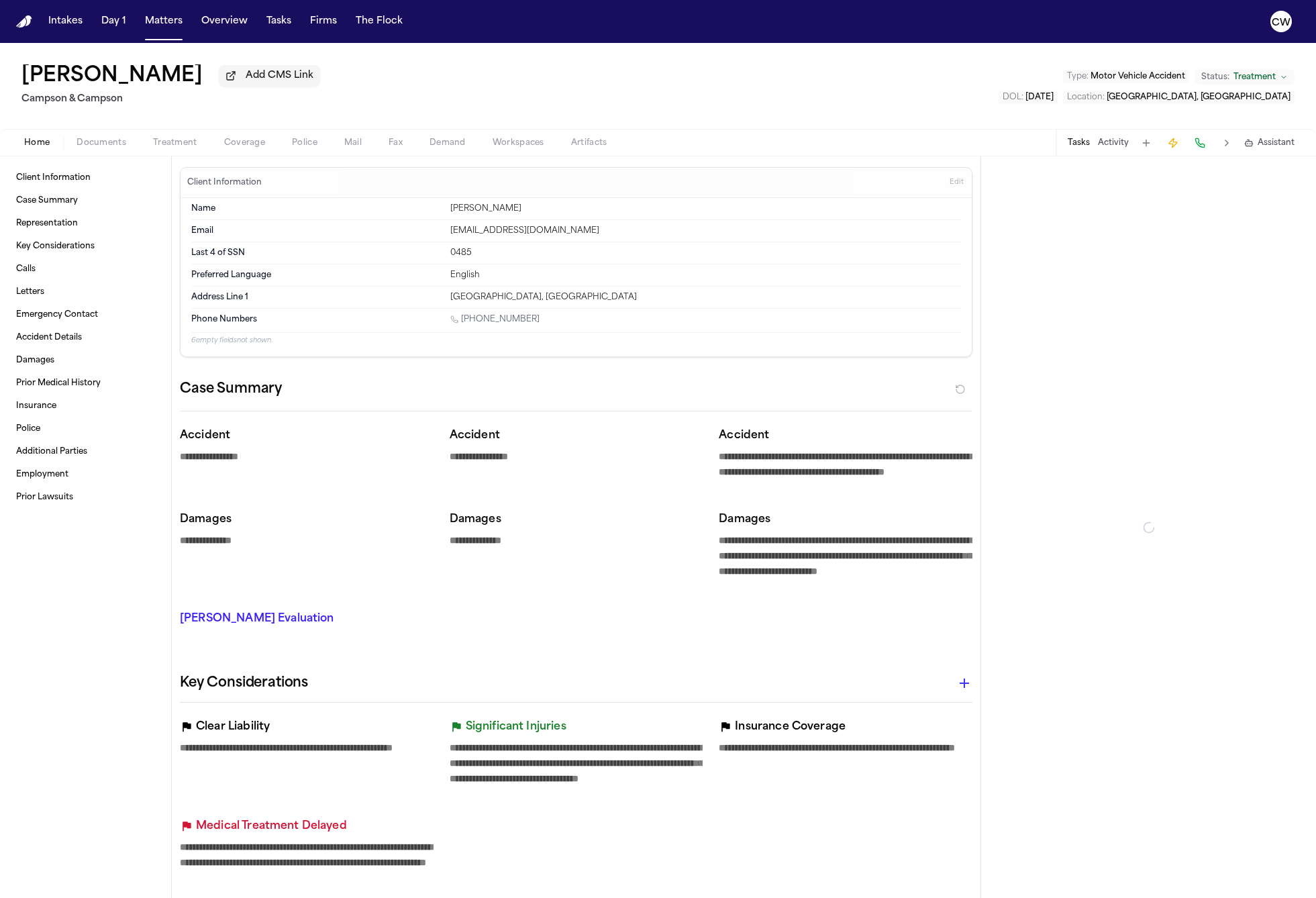
type textarea "*"
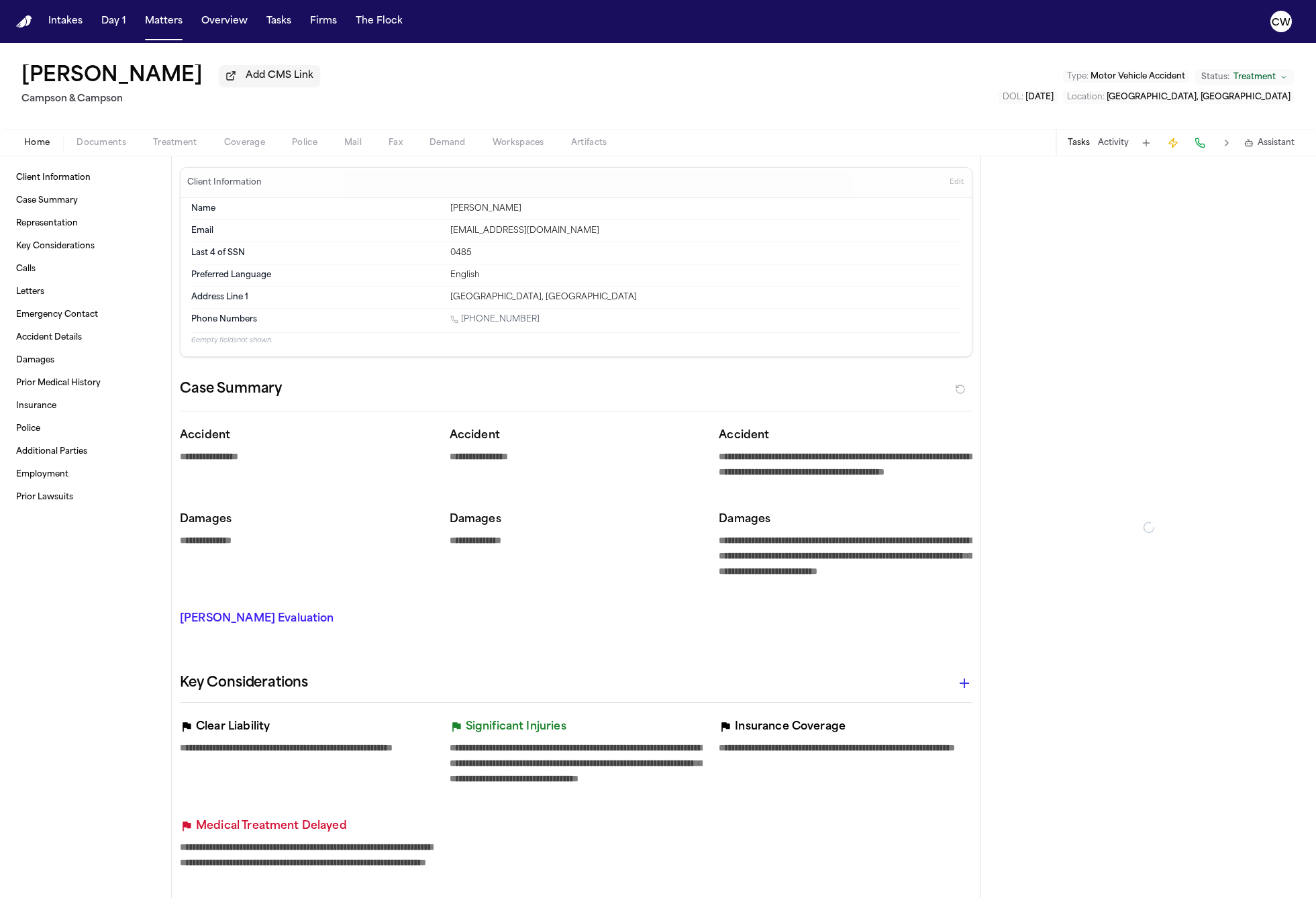
type textarea "*"
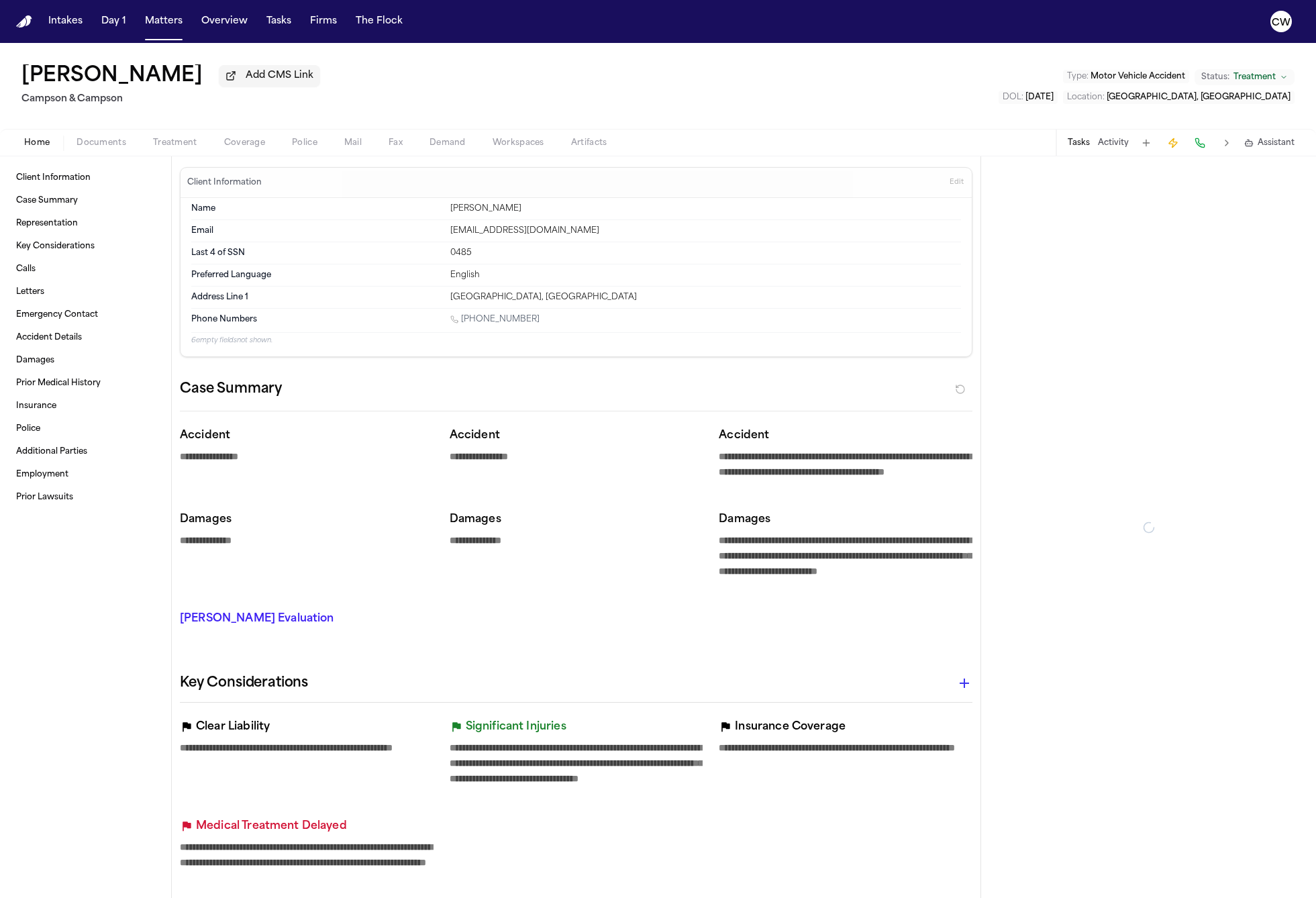
type textarea "*"
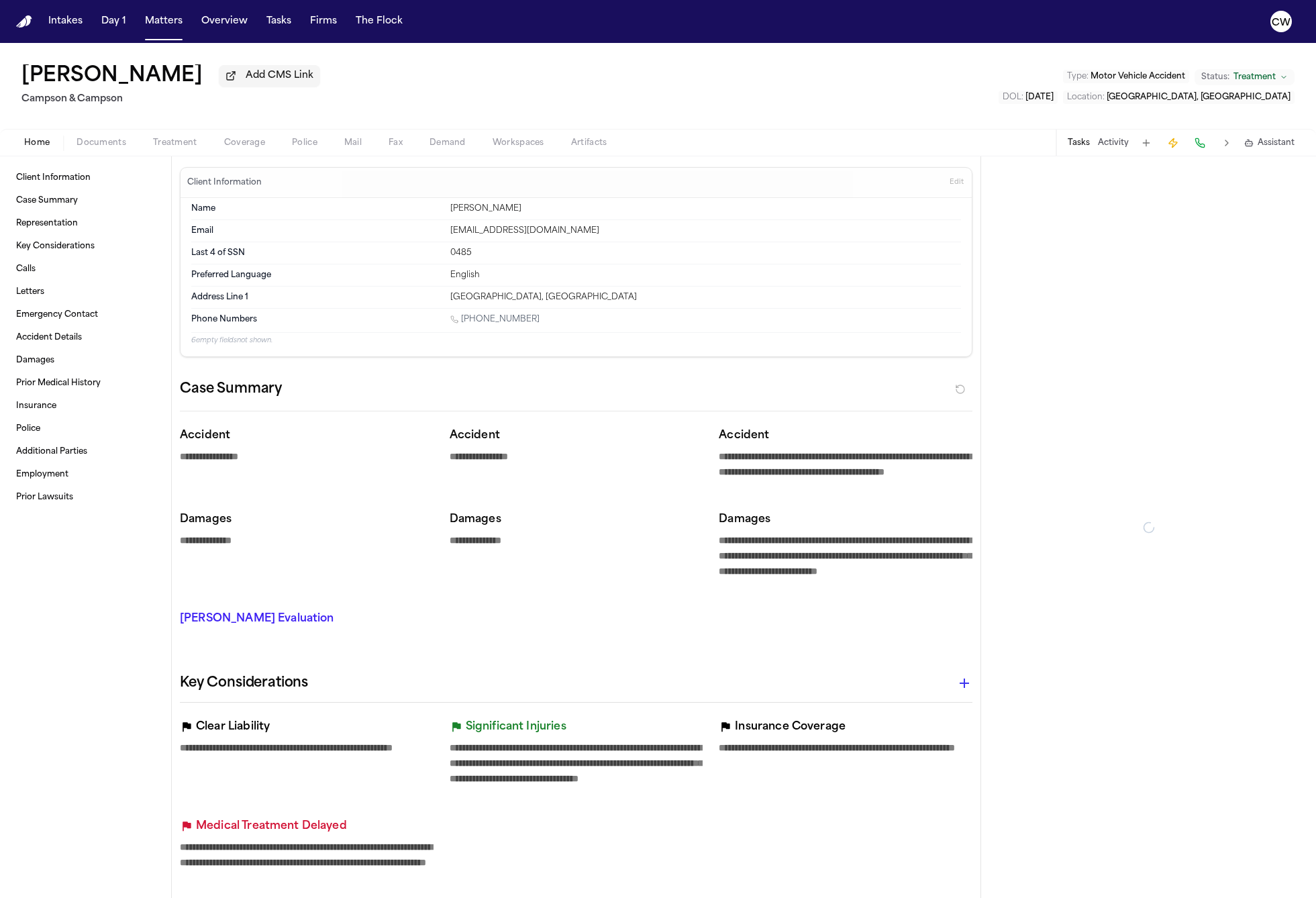
type textarea "*"
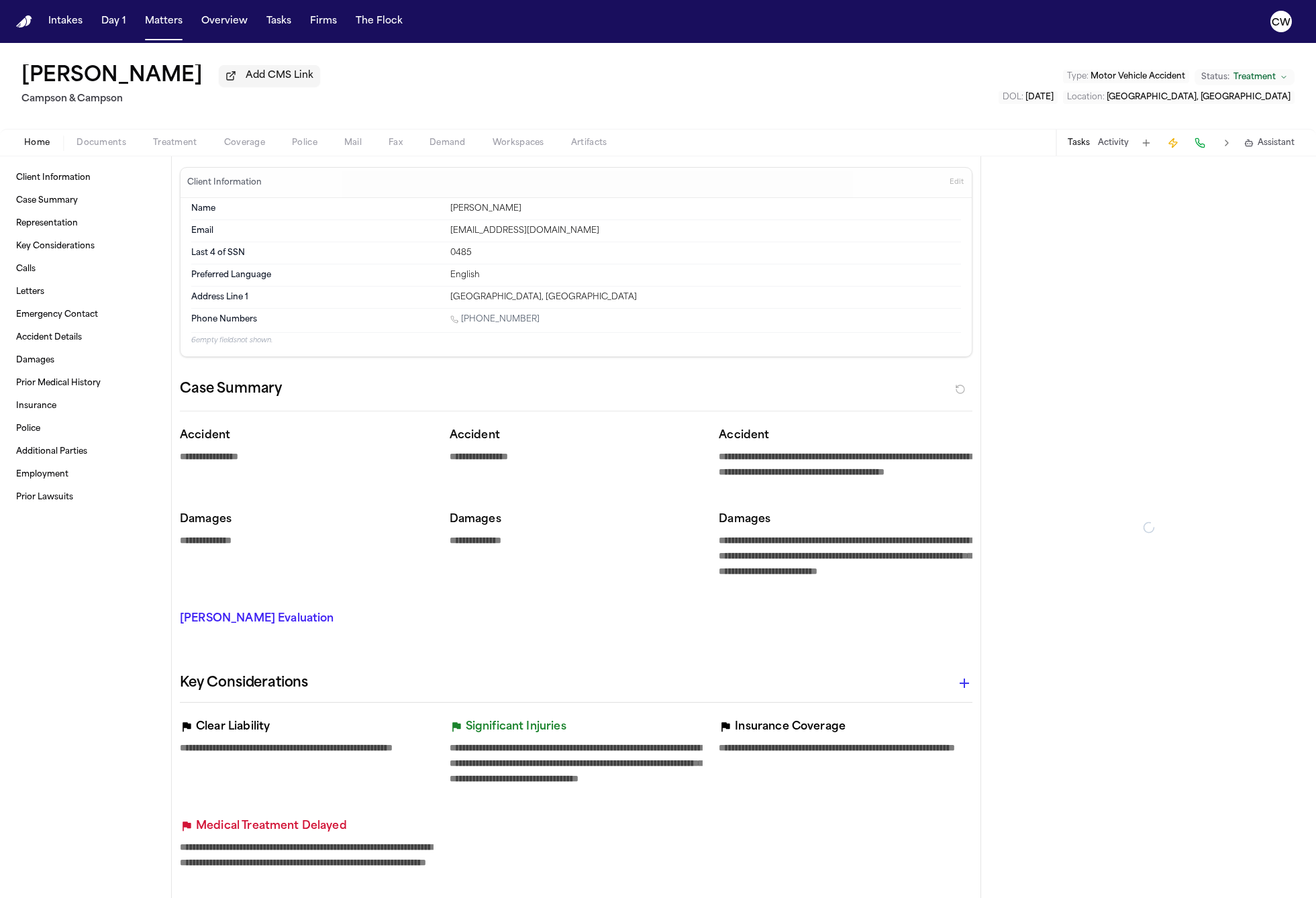
type textarea "*"
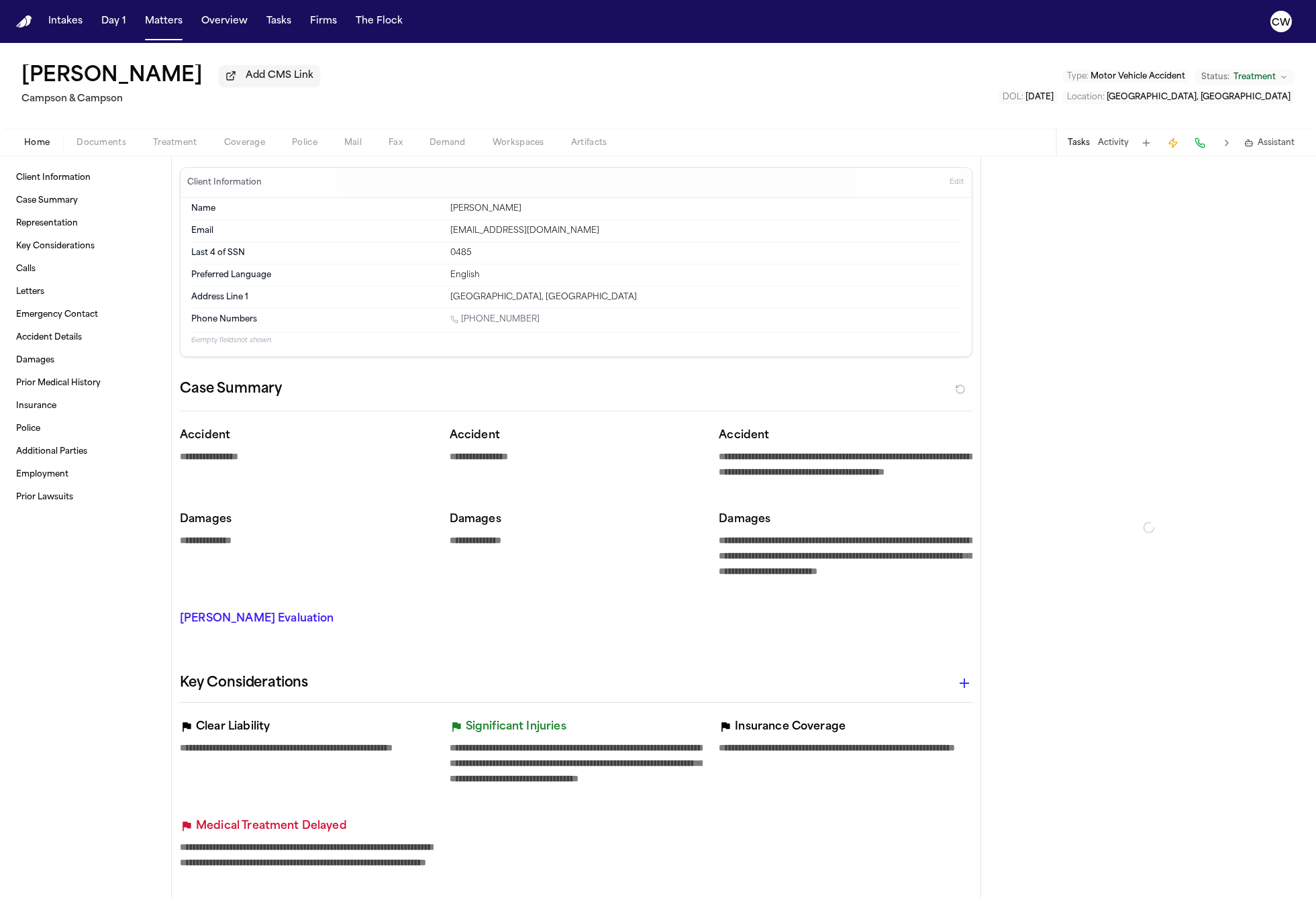
type textarea "*"
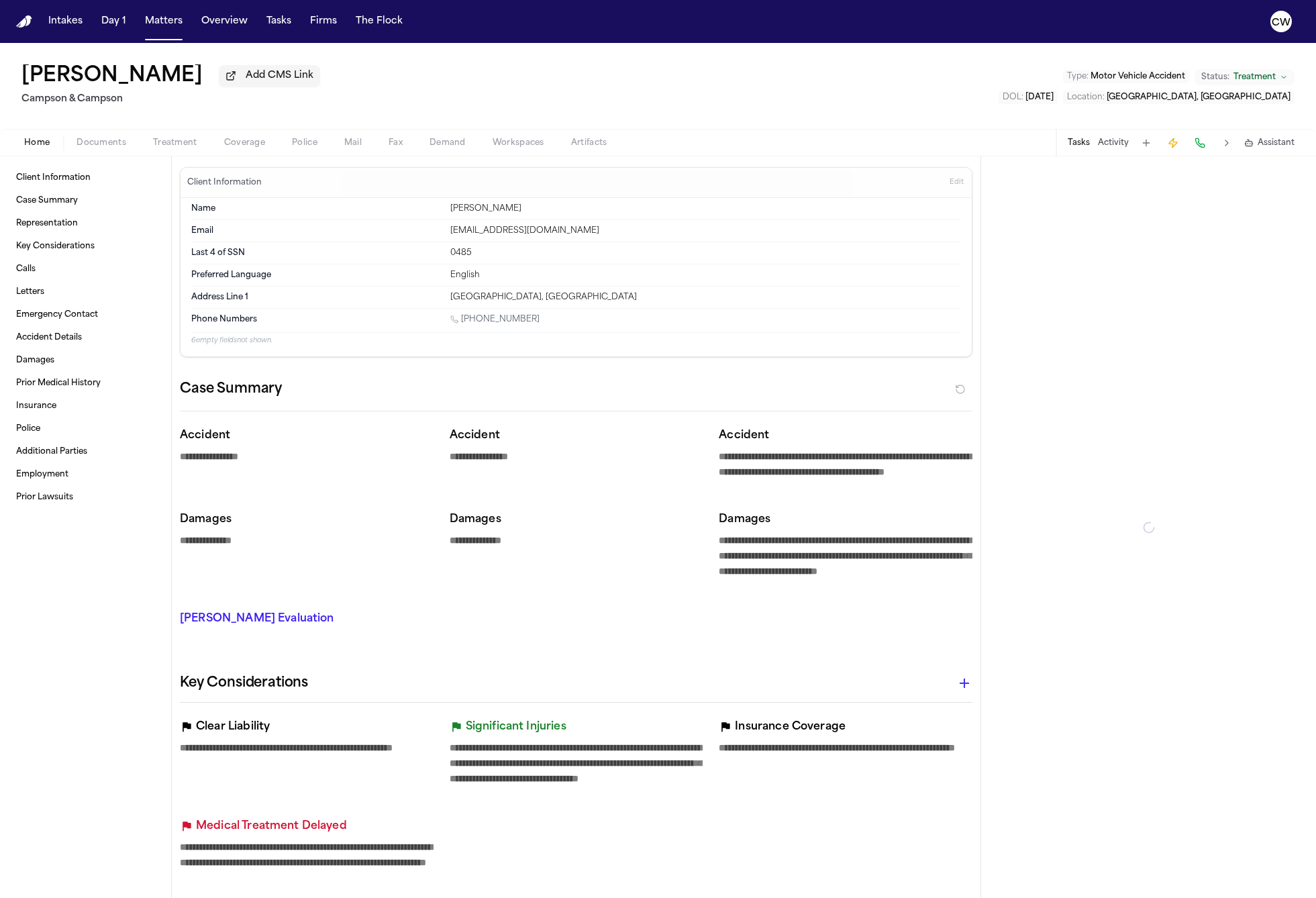
type textarea "*"
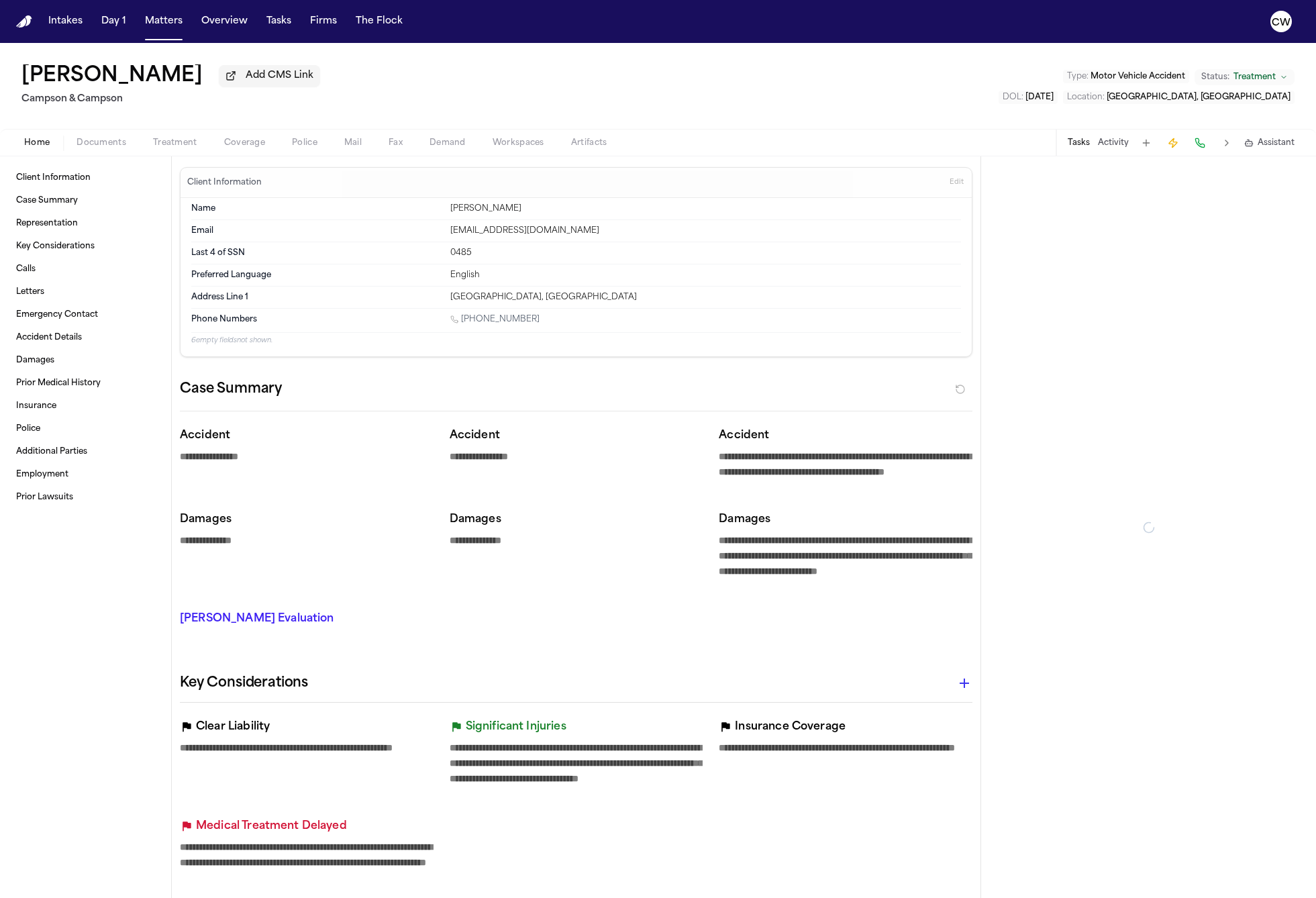
type textarea "*"
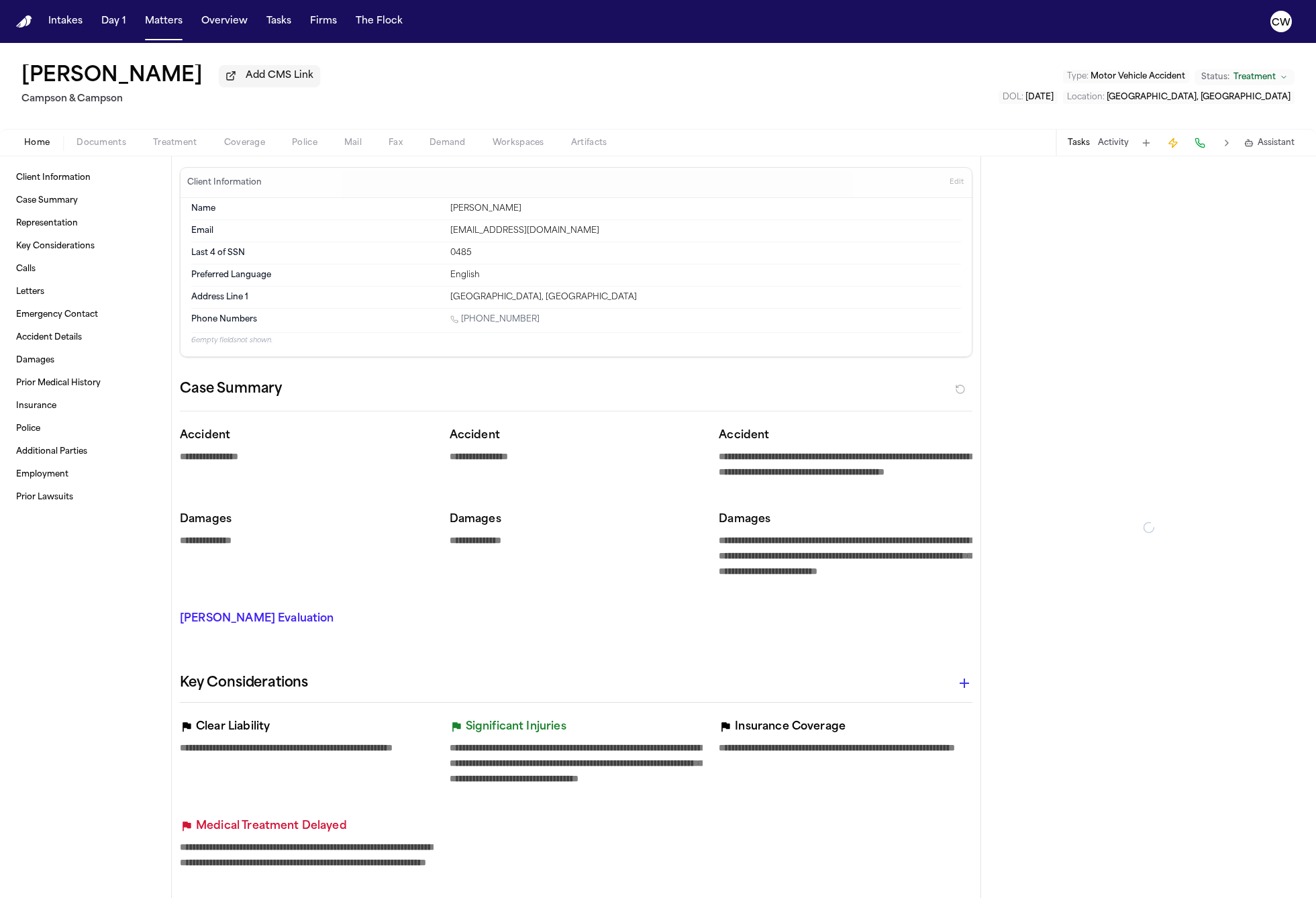
type textarea "*"
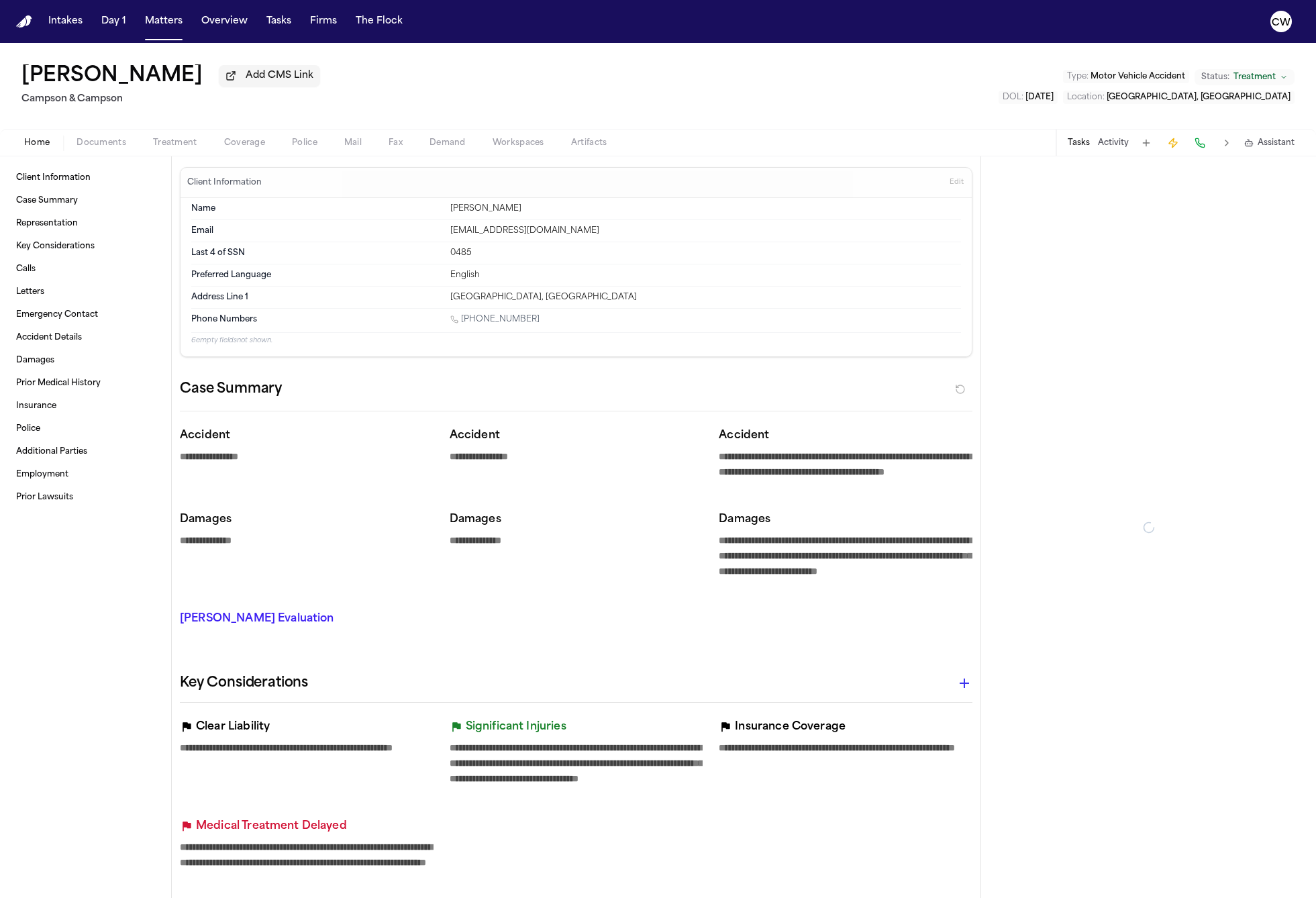
type textarea "*"
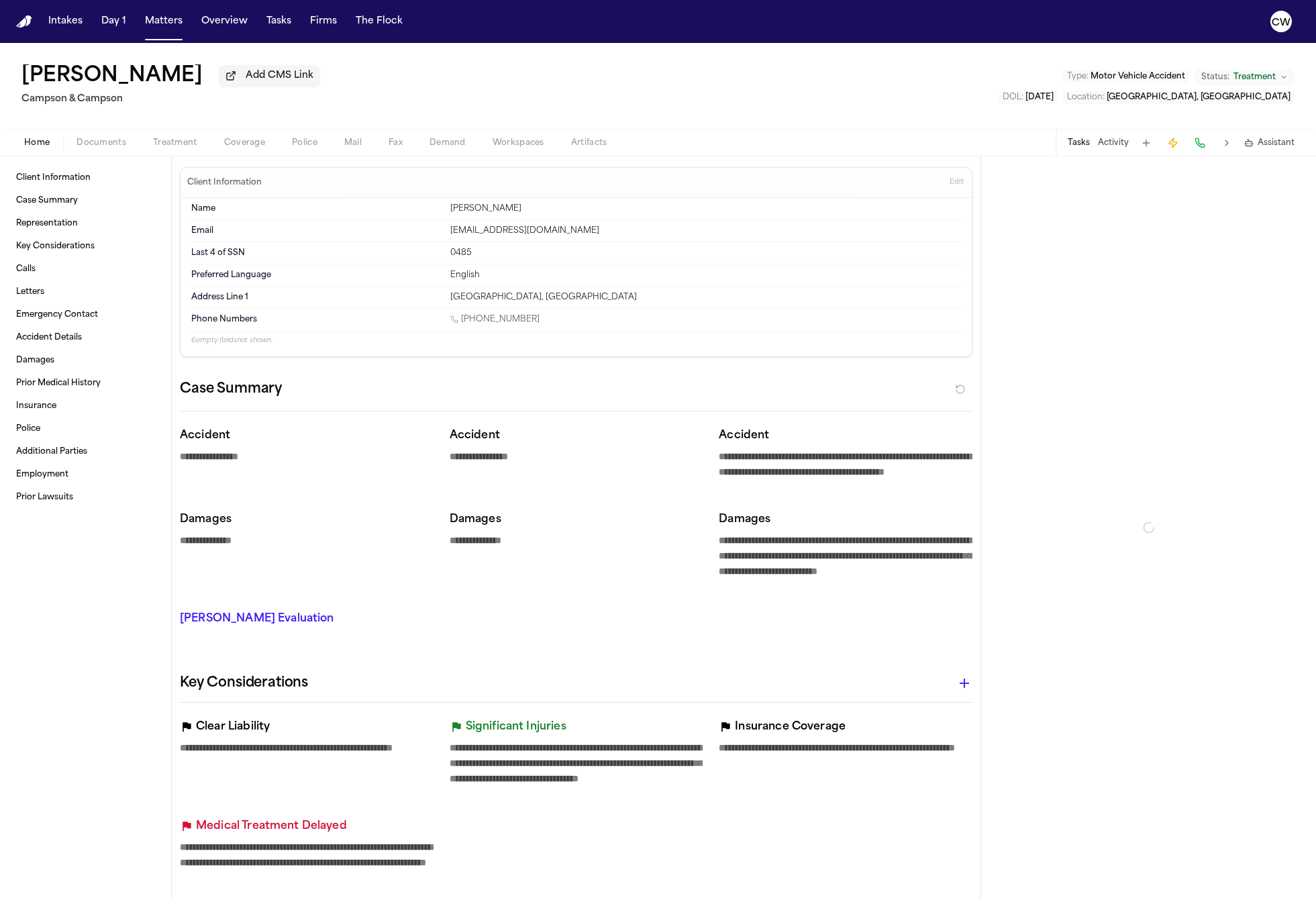
type textarea "*"
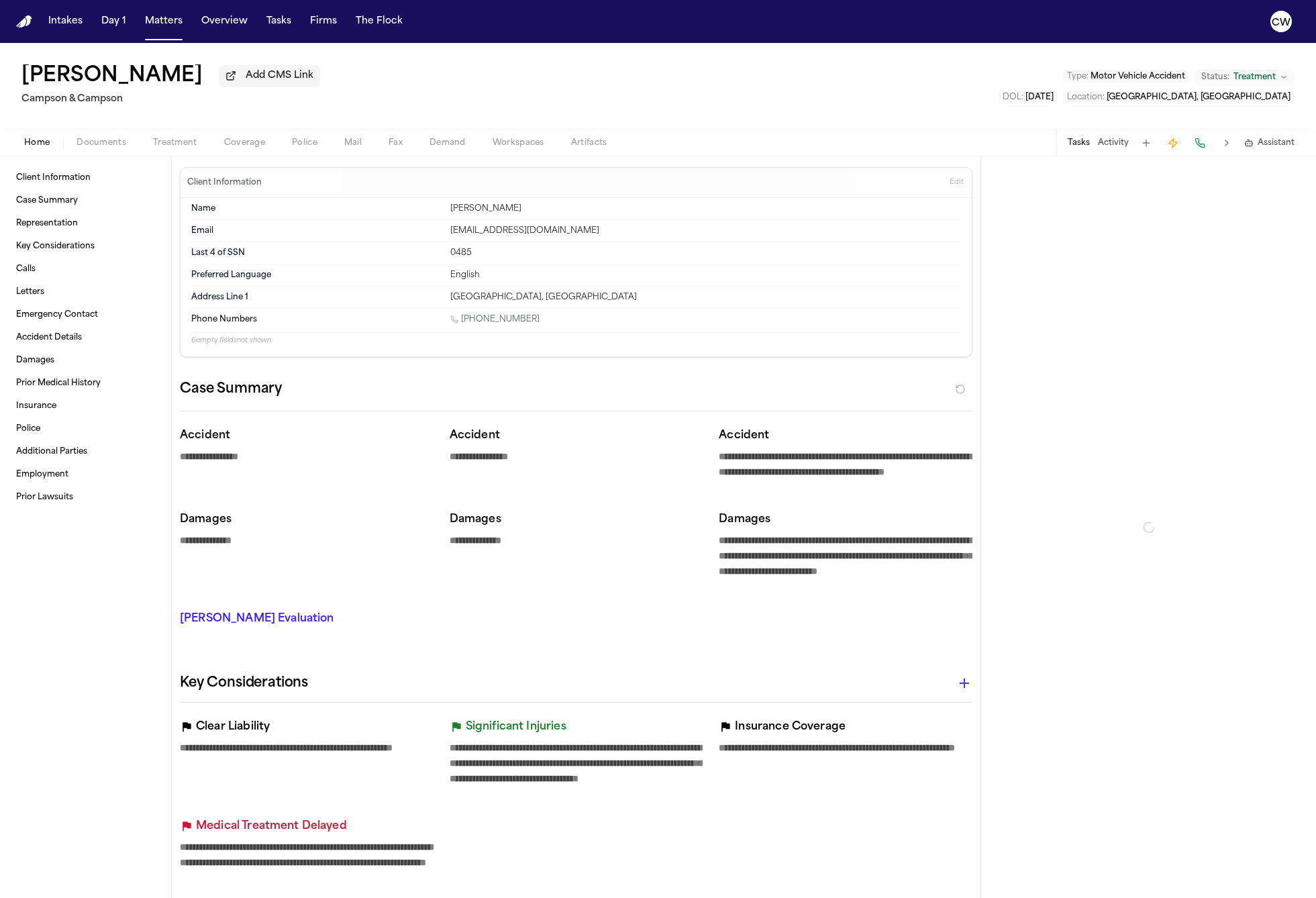
type textarea "*"
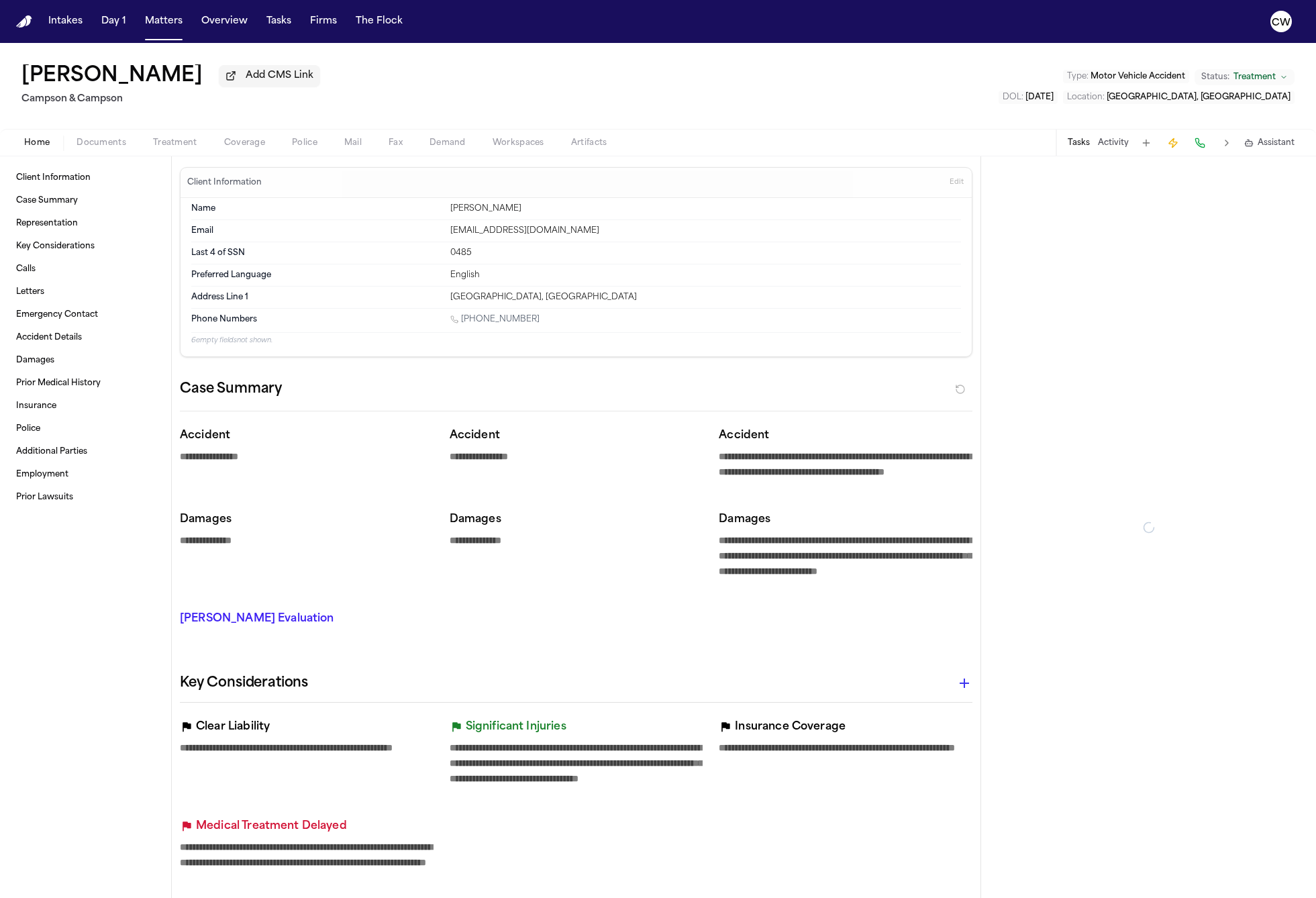
type textarea "*"
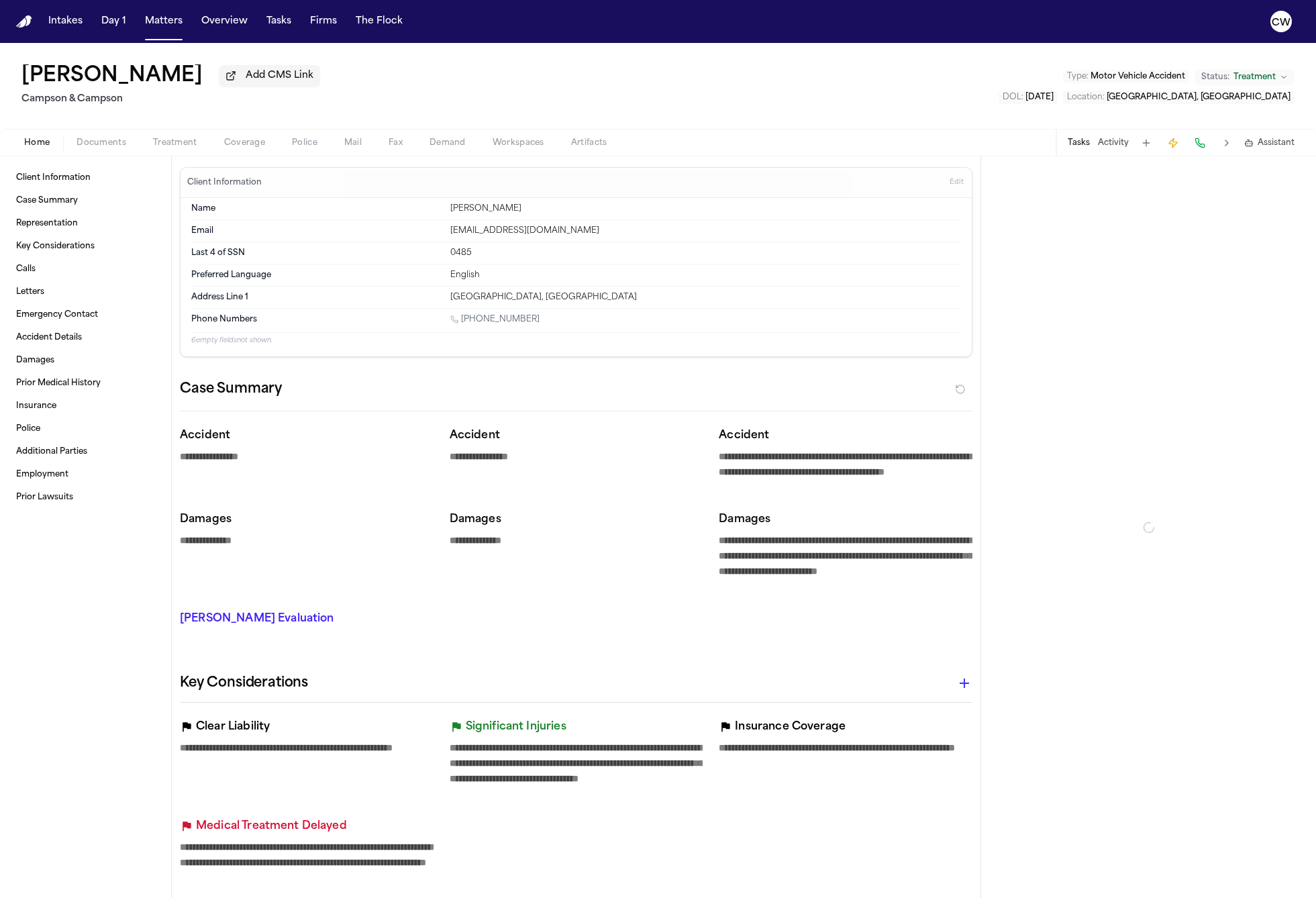
type textarea "*"
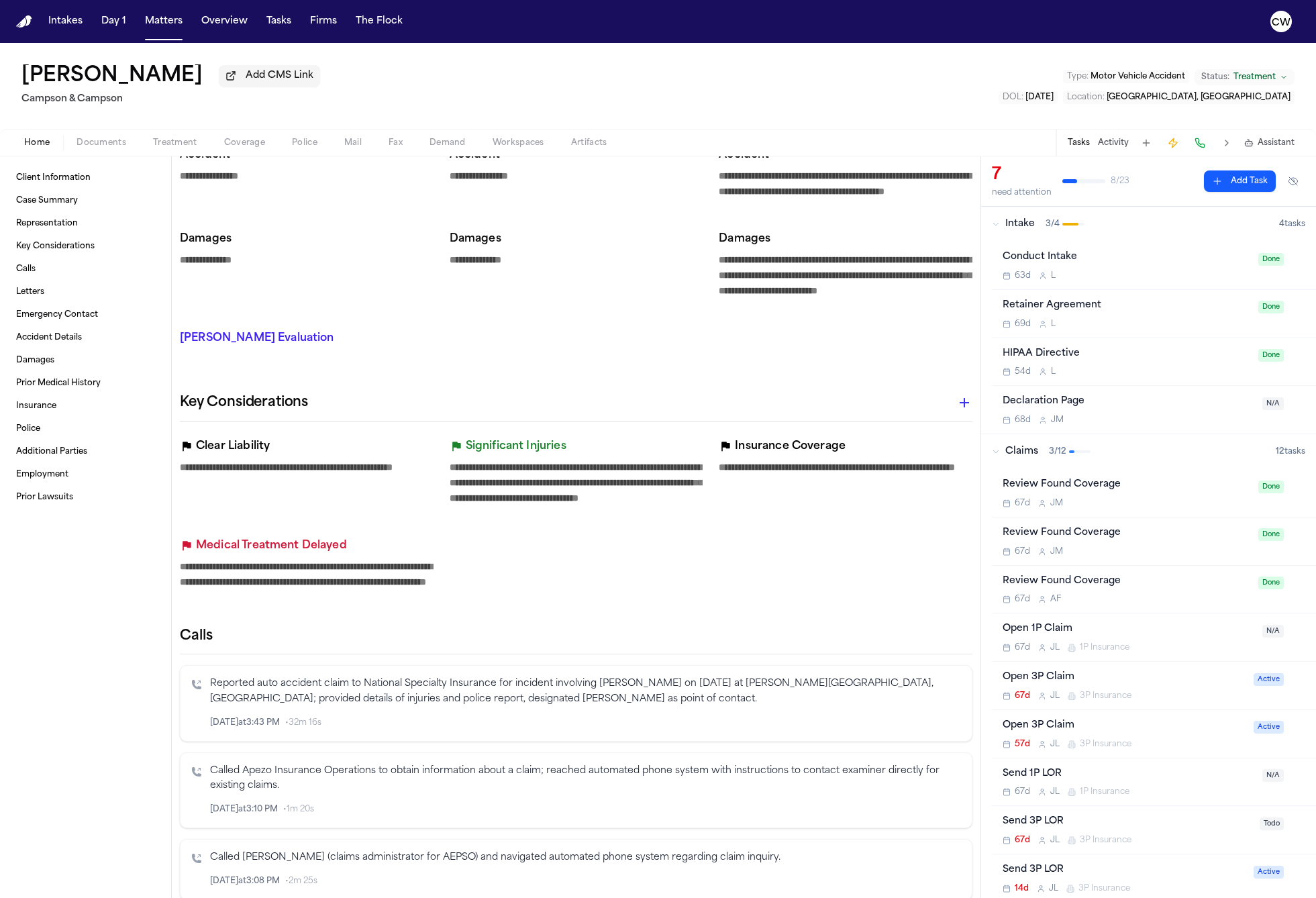
scroll to position [298, 0]
